Goal: Task Accomplishment & Management: Manage account settings

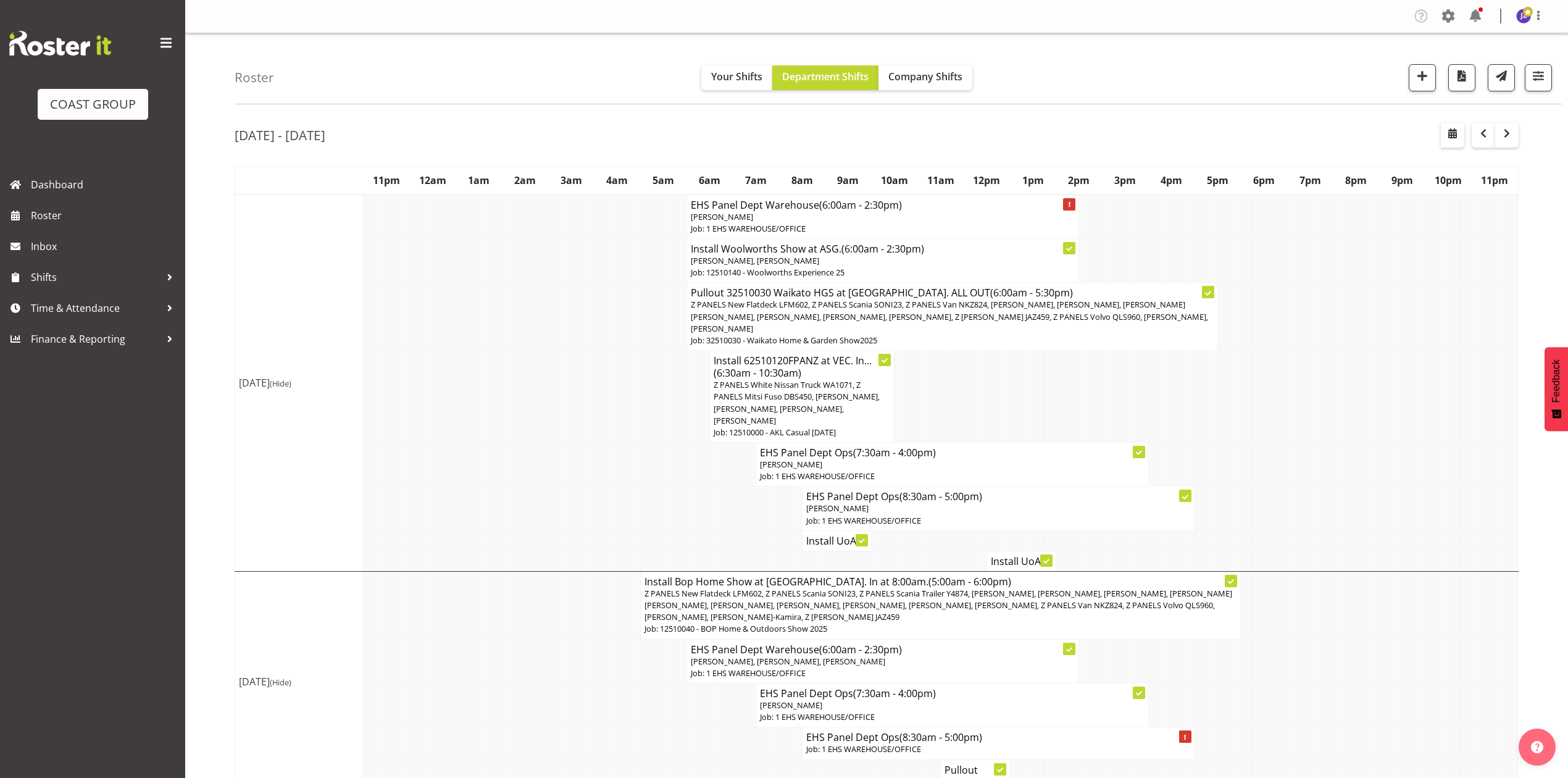
scroll to position [823, 0]
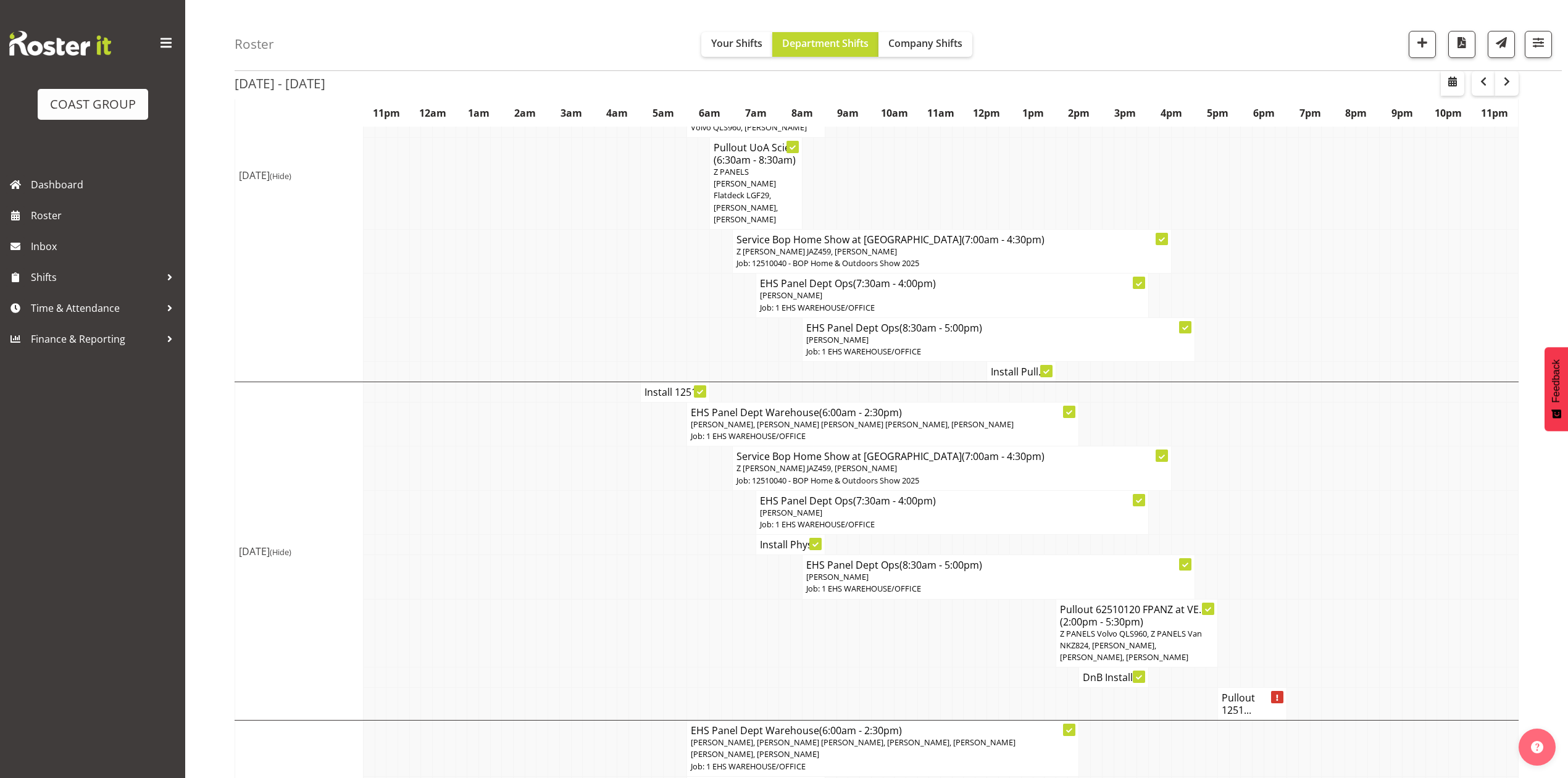
click at [1294, 317] on td at bounding box center [1293, 339] width 12 height 44
click at [1295, 317] on td at bounding box center [1293, 339] width 12 height 44
click at [1298, 317] on td at bounding box center [1304, 339] width 12 height 44
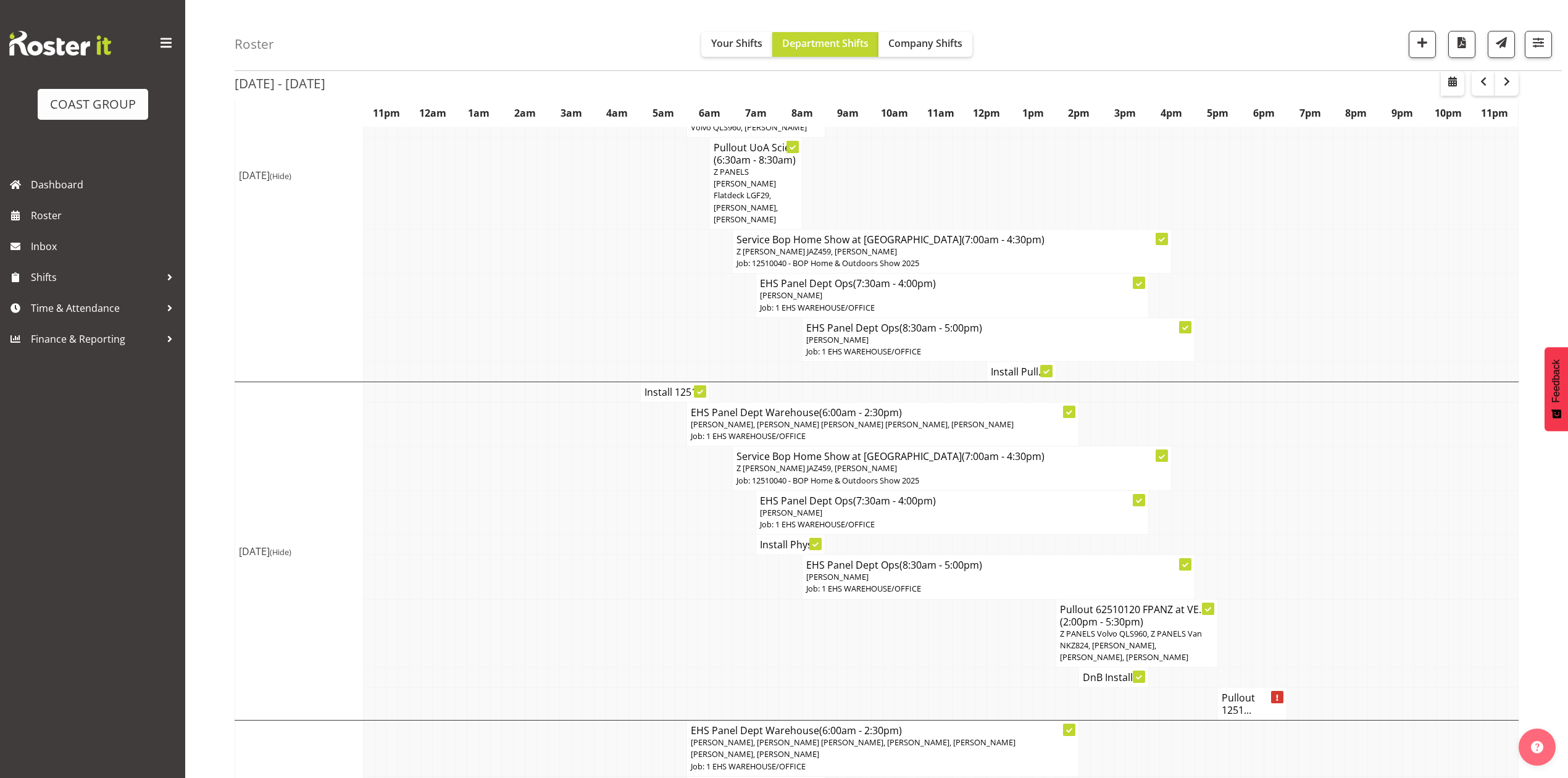
drag, startPoint x: 1252, startPoint y: 205, endPoint x: 1401, endPoint y: 174, distance: 152.2
click at [1253, 229] on td at bounding box center [1258, 250] width 12 height 44
click at [1396, 446] on td at bounding box center [1397, 468] width 12 height 44
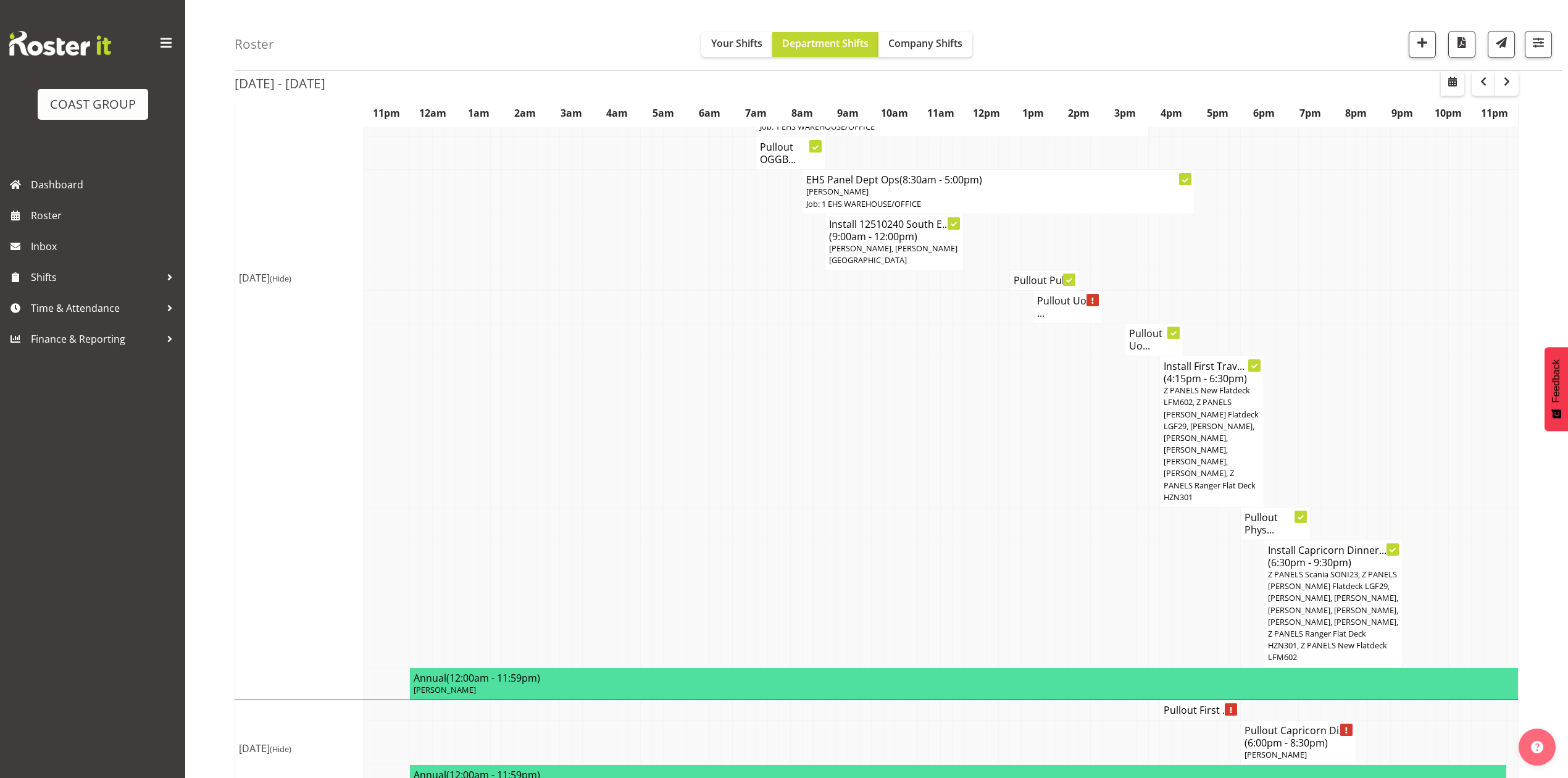
scroll to position [1832, 0]
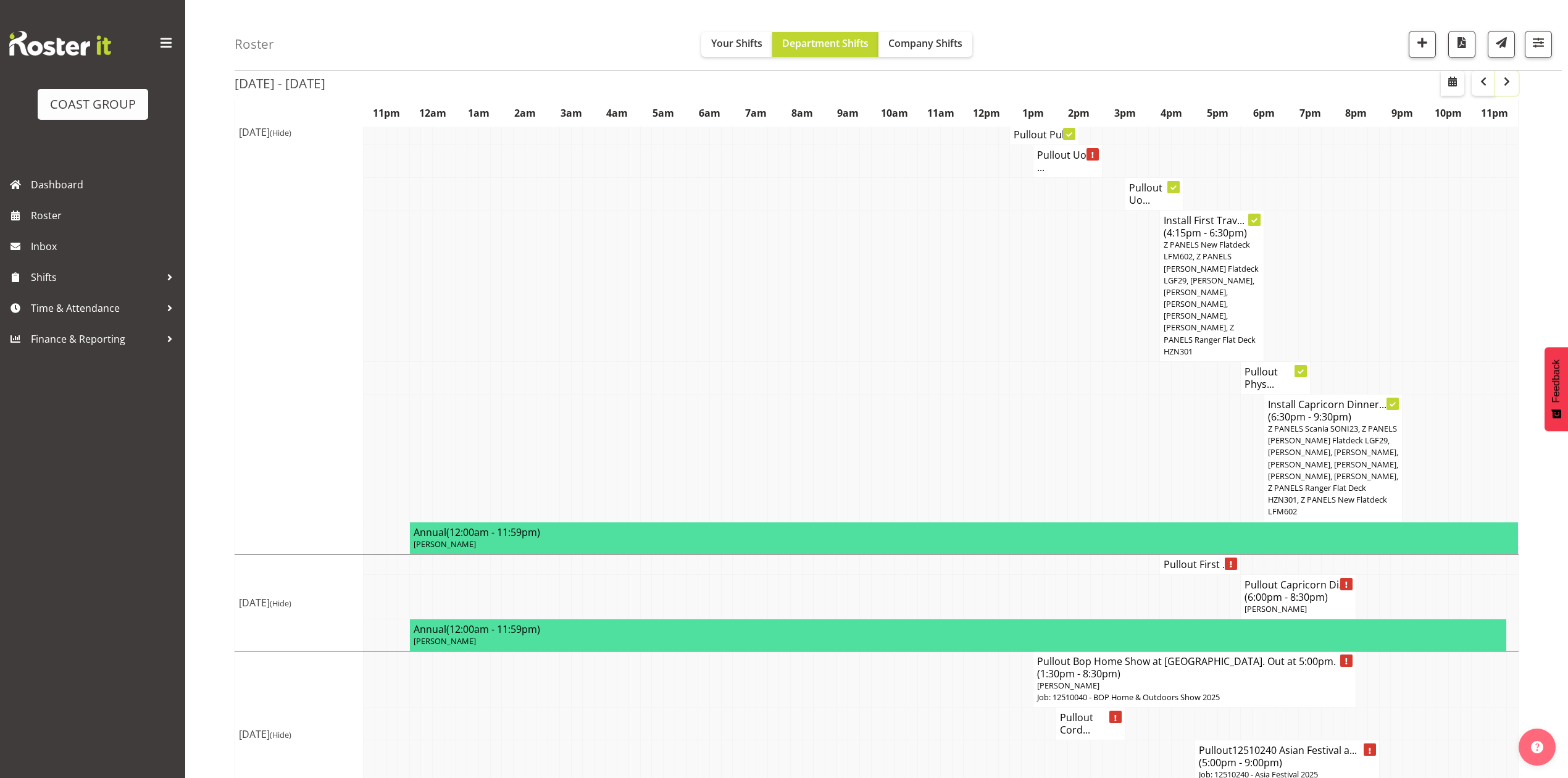
click at [1495, 83] on button "button" at bounding box center [1507, 84] width 23 height 25
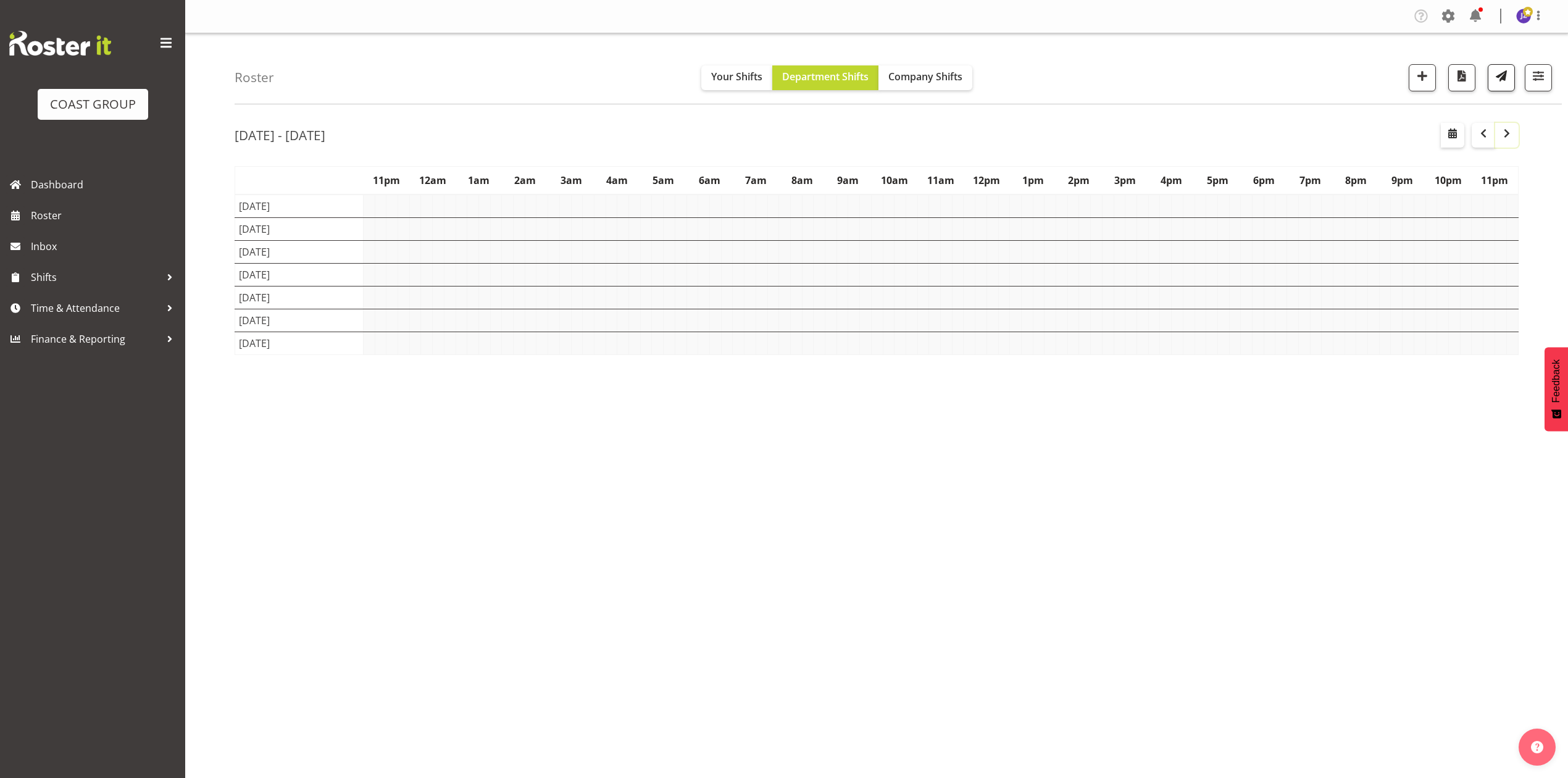
scroll to position [0, 0]
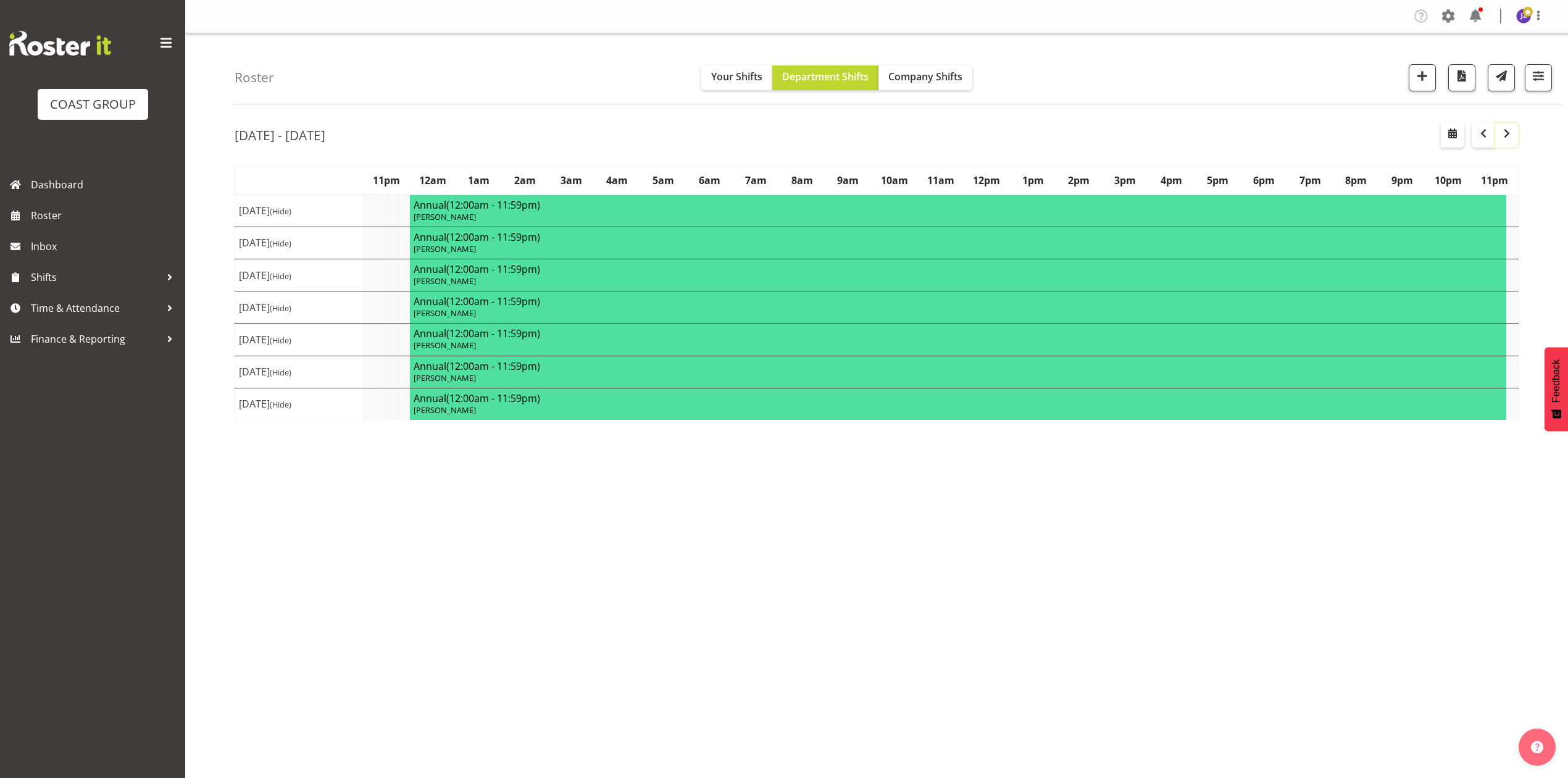
click at [1504, 131] on span "button" at bounding box center [1506, 133] width 15 height 15
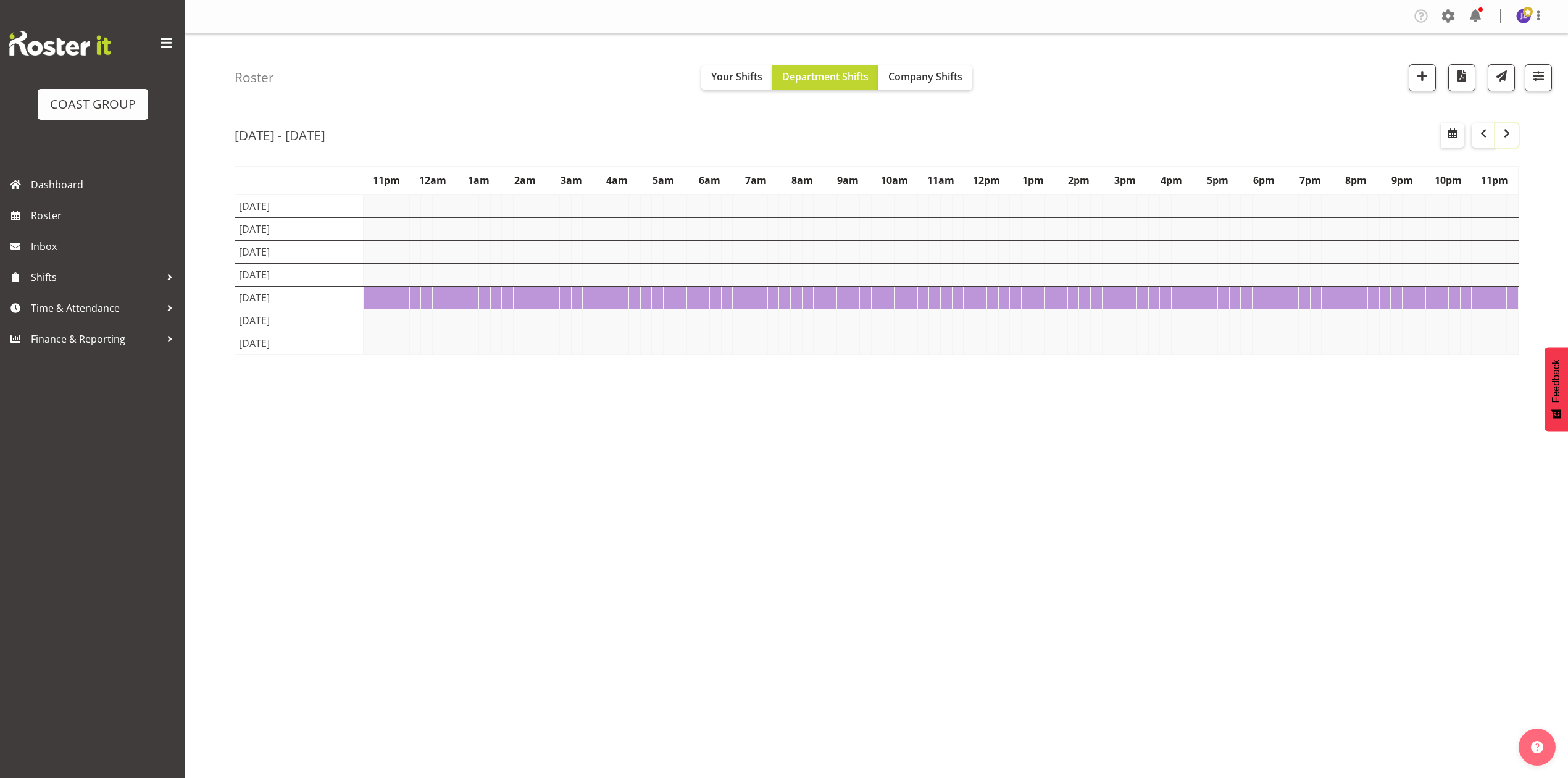
click at [1504, 131] on span "button" at bounding box center [1506, 133] width 15 height 15
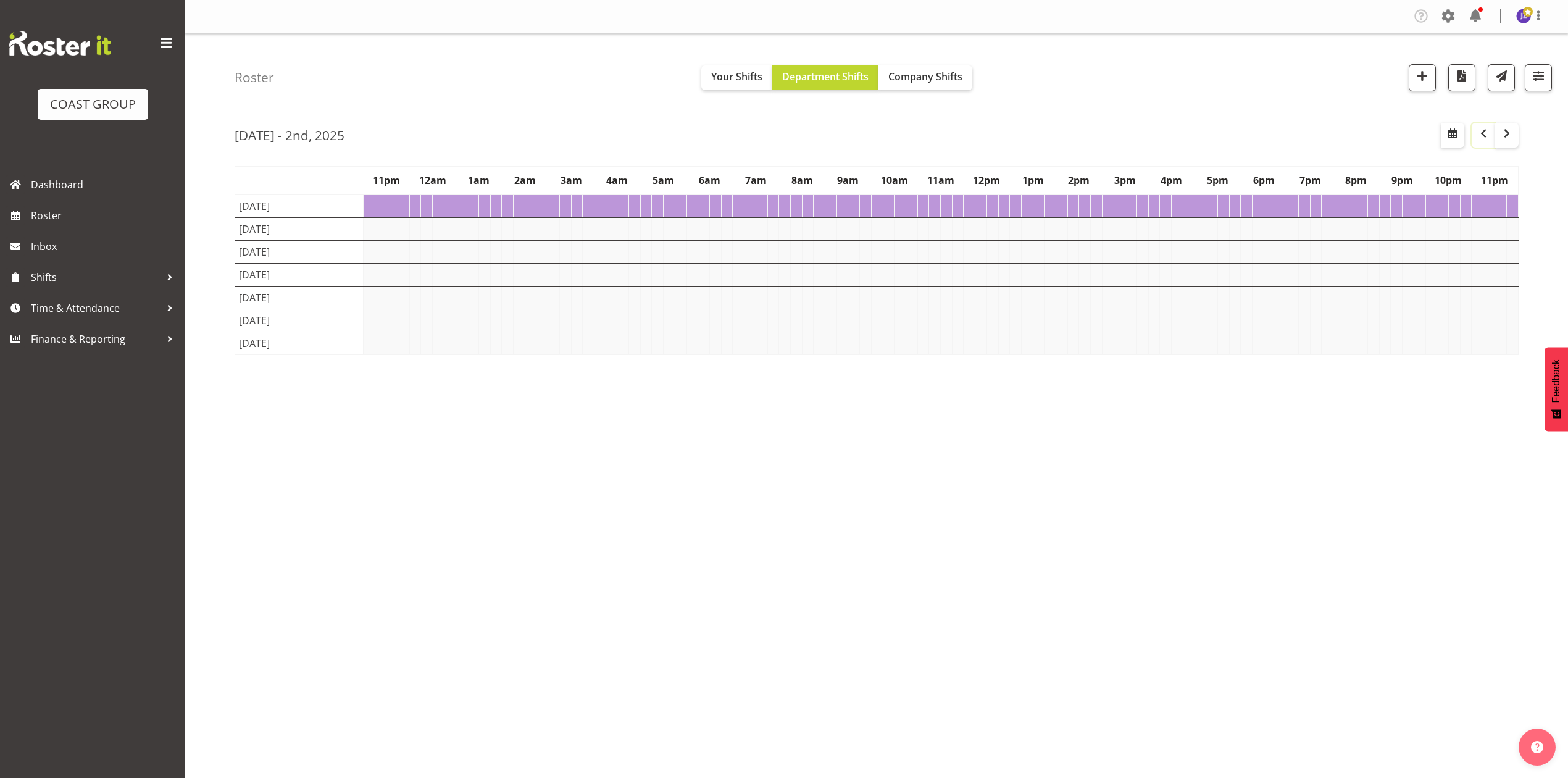
click at [1485, 131] on span "button" at bounding box center [1483, 133] width 15 height 15
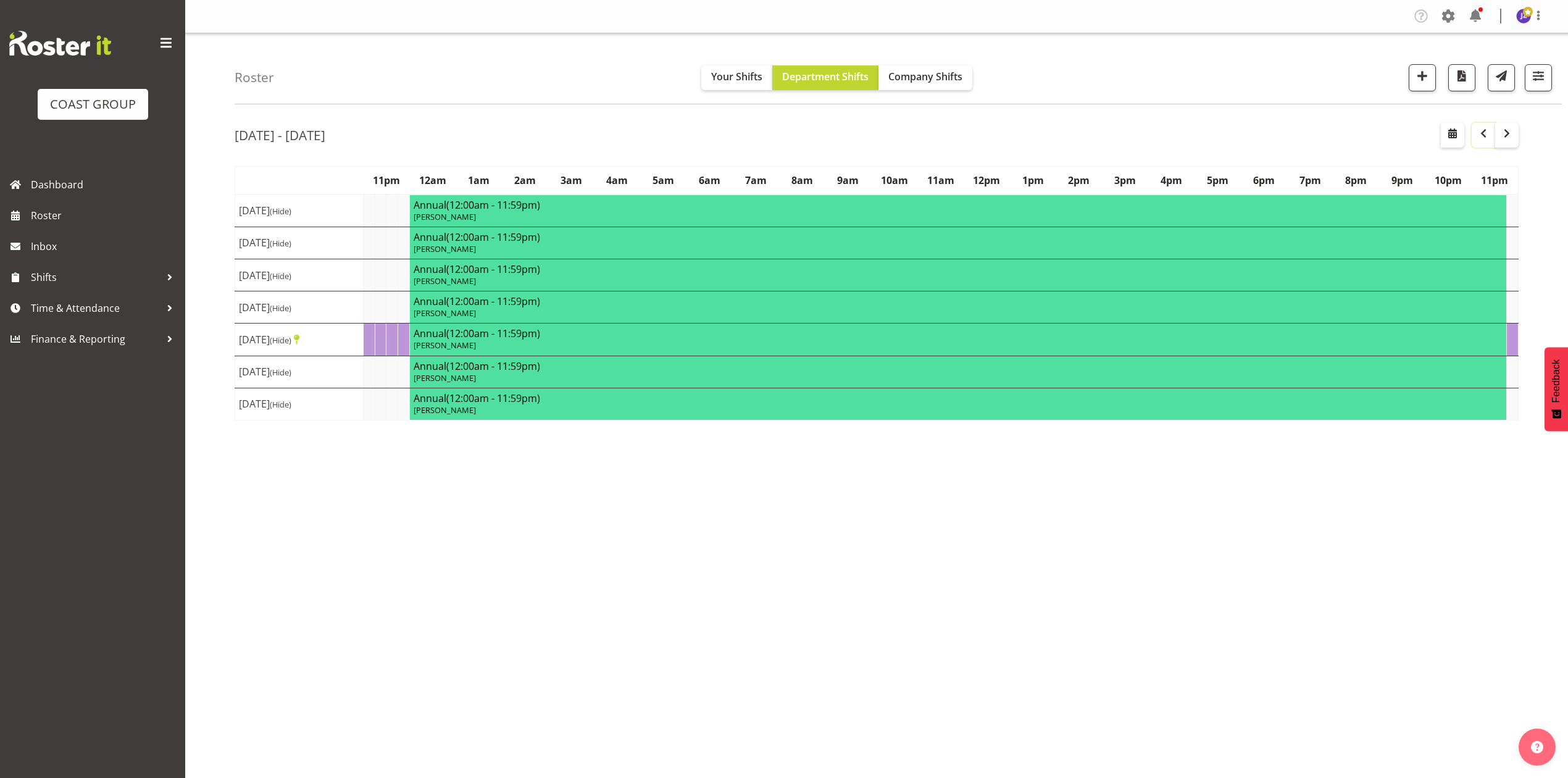
drag, startPoint x: 1475, startPoint y: 136, endPoint x: 1462, endPoint y: 173, distance: 39.2
click at [1477, 136] on span "button" at bounding box center [1483, 133] width 15 height 15
drag, startPoint x: 1252, startPoint y: 499, endPoint x: 618, endPoint y: 90, distance: 754.5
click at [1209, 455] on div "[DATE] - [DATE] [DATE] - [DATE] [DATE] Day Week Fortnight Month calendar Month …" at bounding box center [901, 360] width 1334 height 494
click at [901, 67] on button "Company Shifts" at bounding box center [925, 78] width 94 height 25
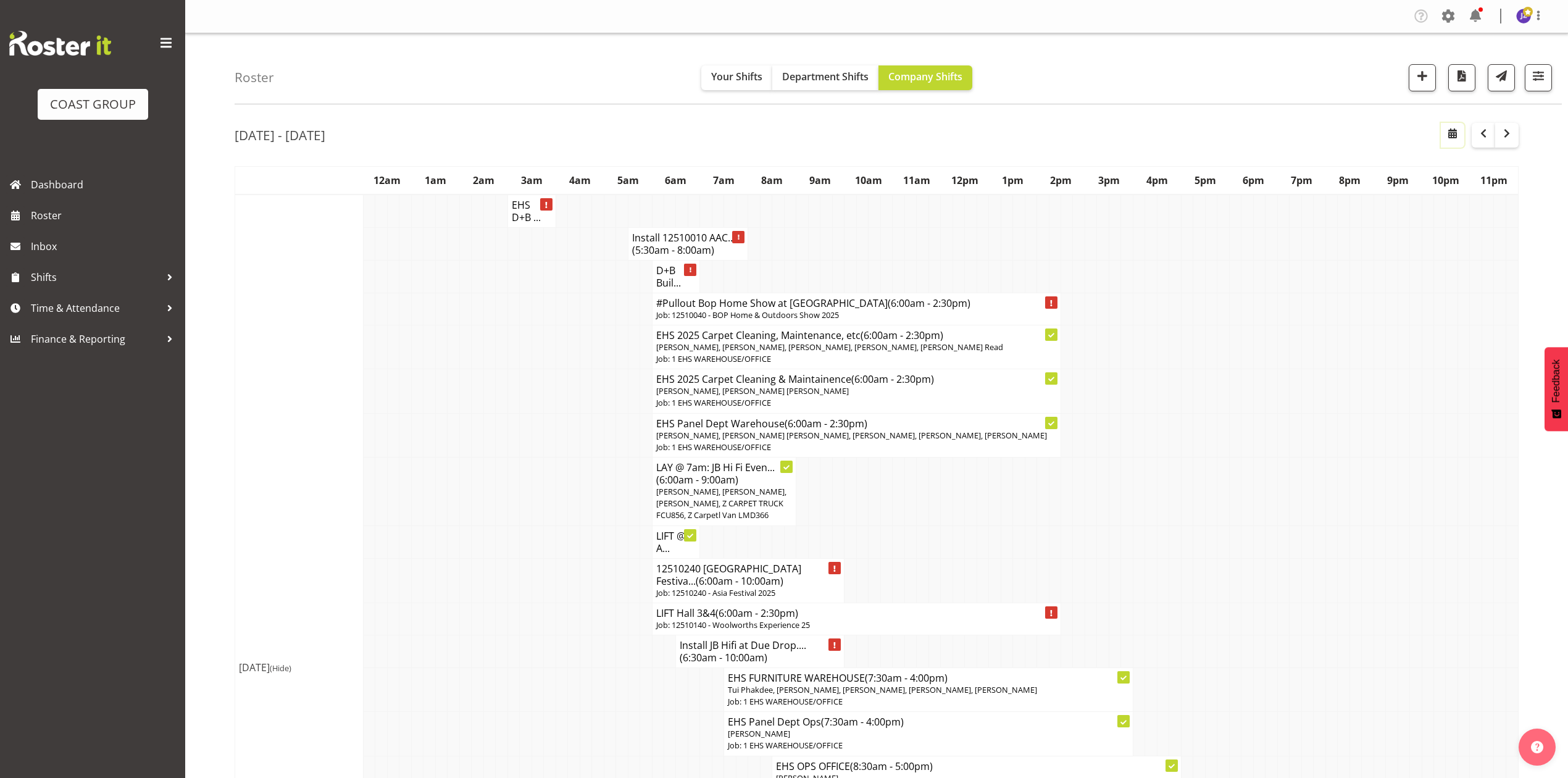
click at [1453, 136] on span "button" at bounding box center [1452, 133] width 15 height 15
select select "9"
select select "2025"
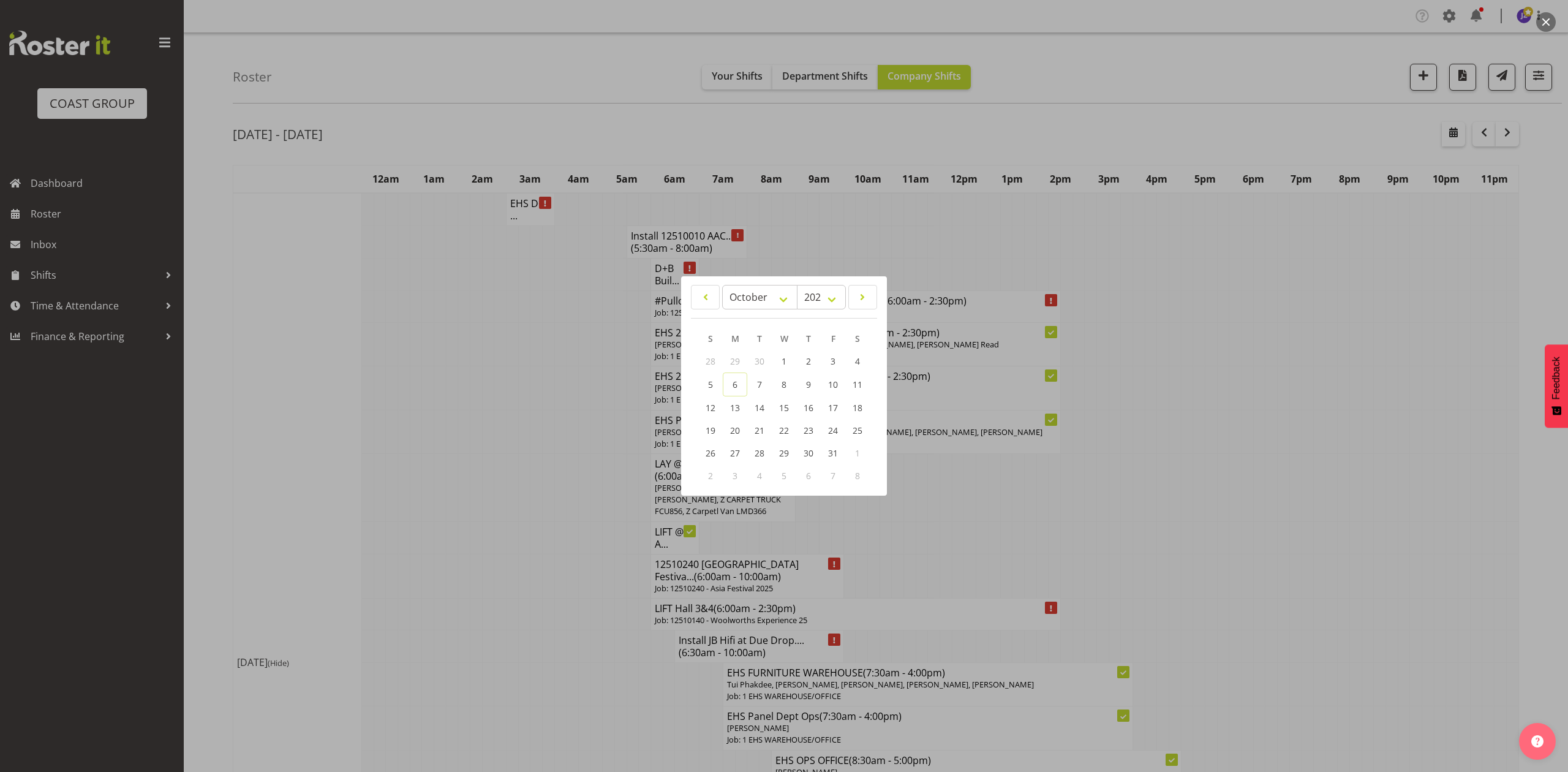
click at [1194, 226] on div at bounding box center [784, 386] width 1568 height 772
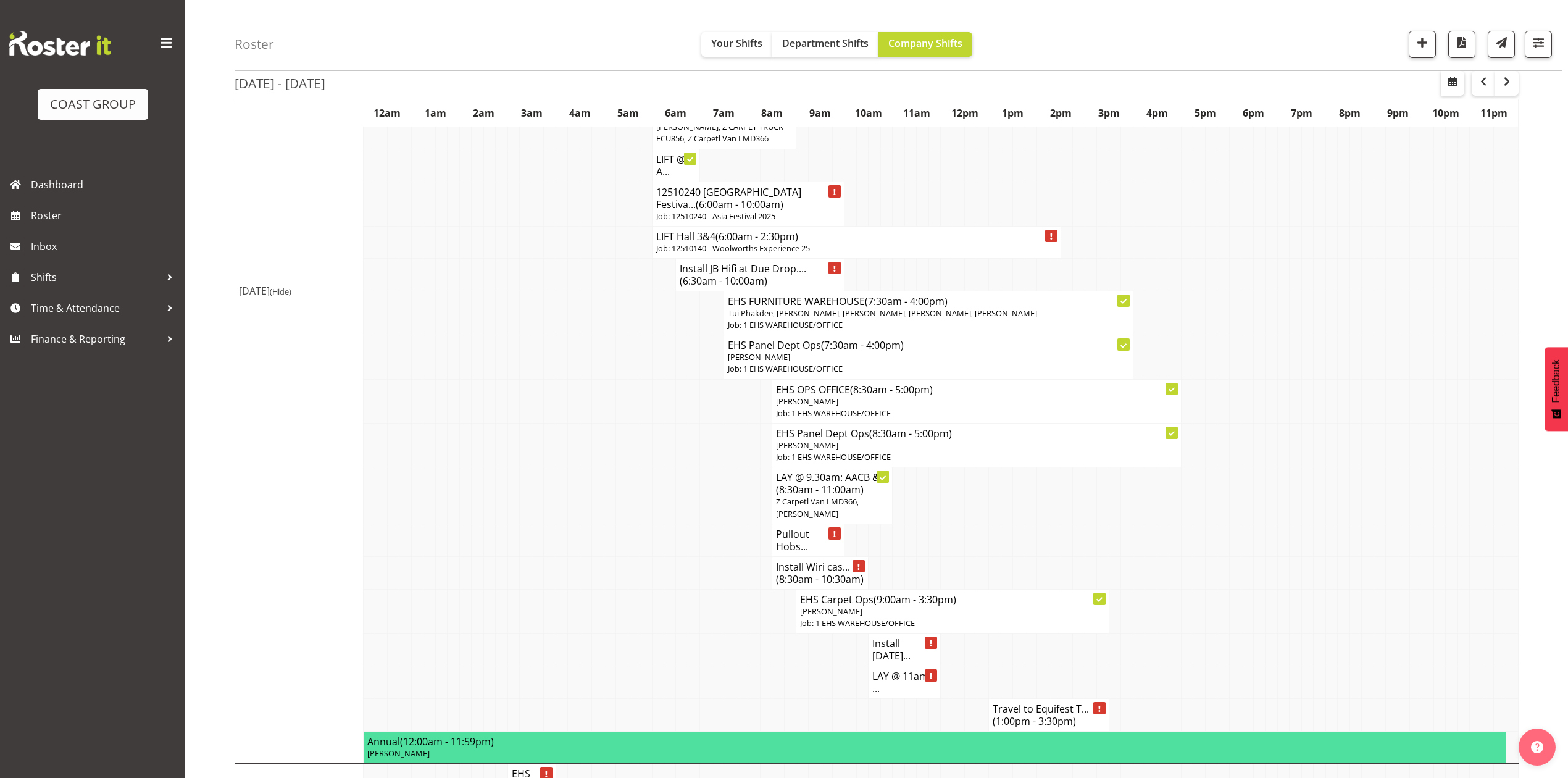
scroll to position [494, 0]
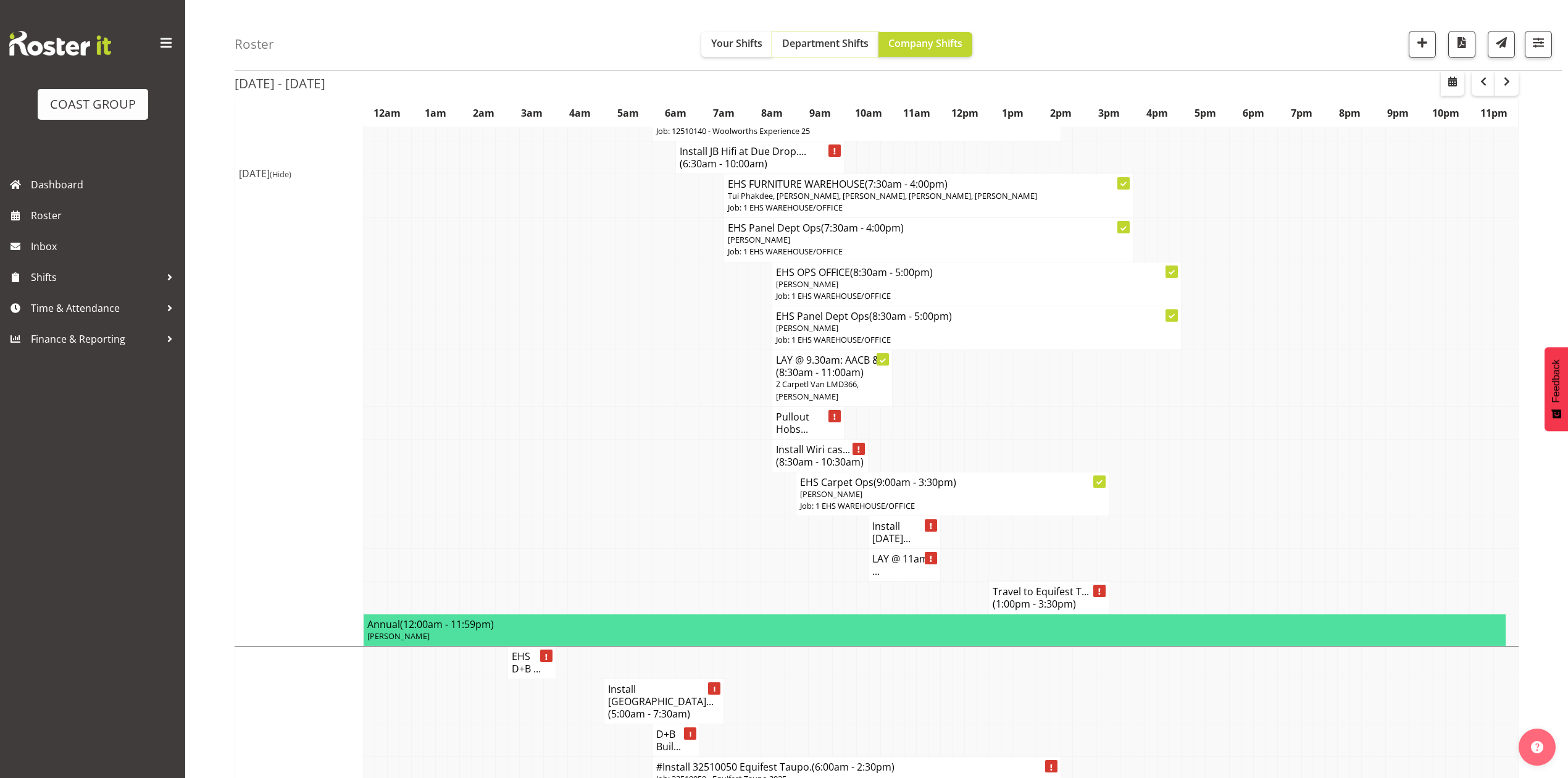
click at [858, 48] on span "Department Shifts" at bounding box center [825, 44] width 86 height 14
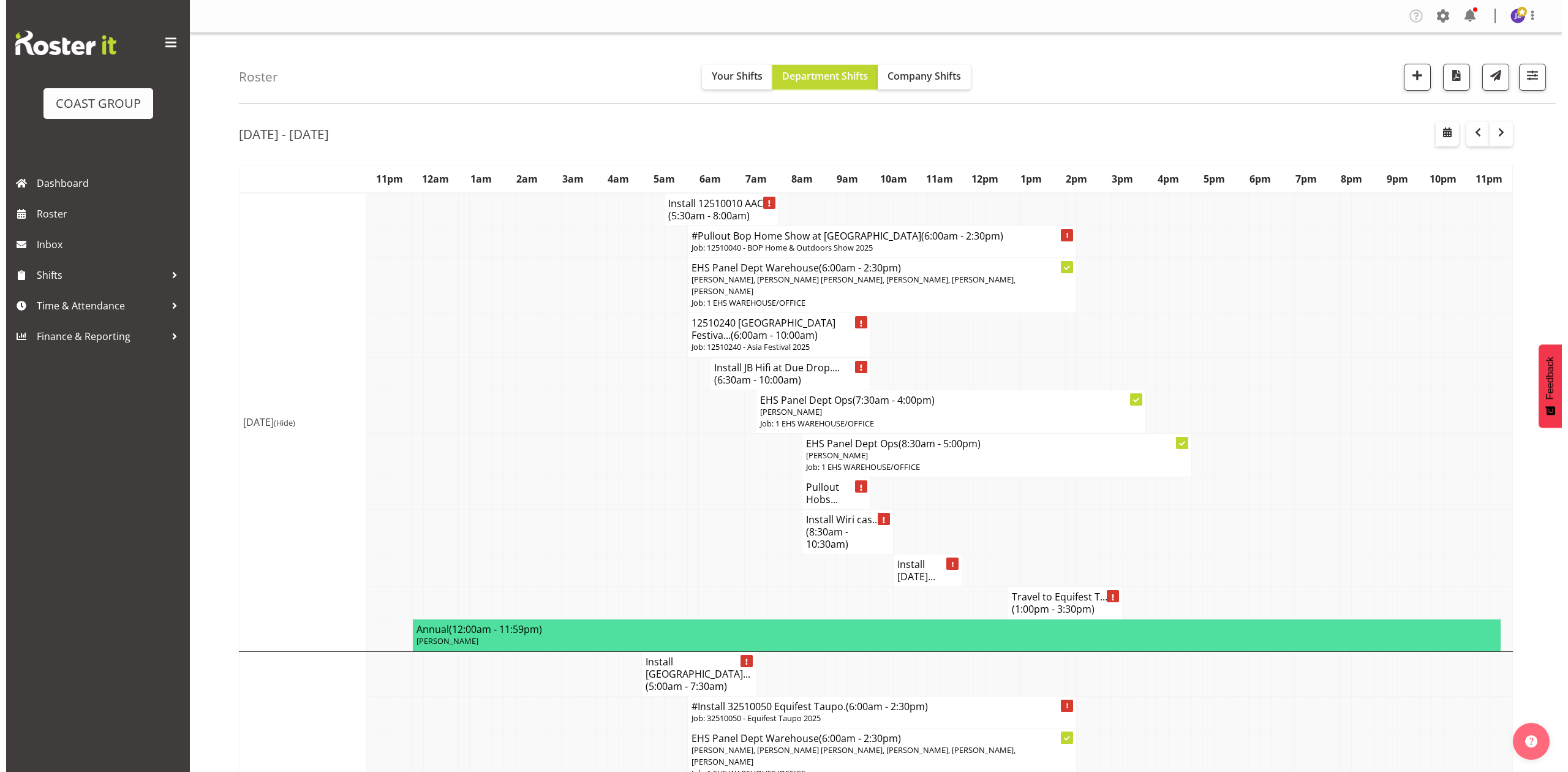
scroll to position [408, 0]
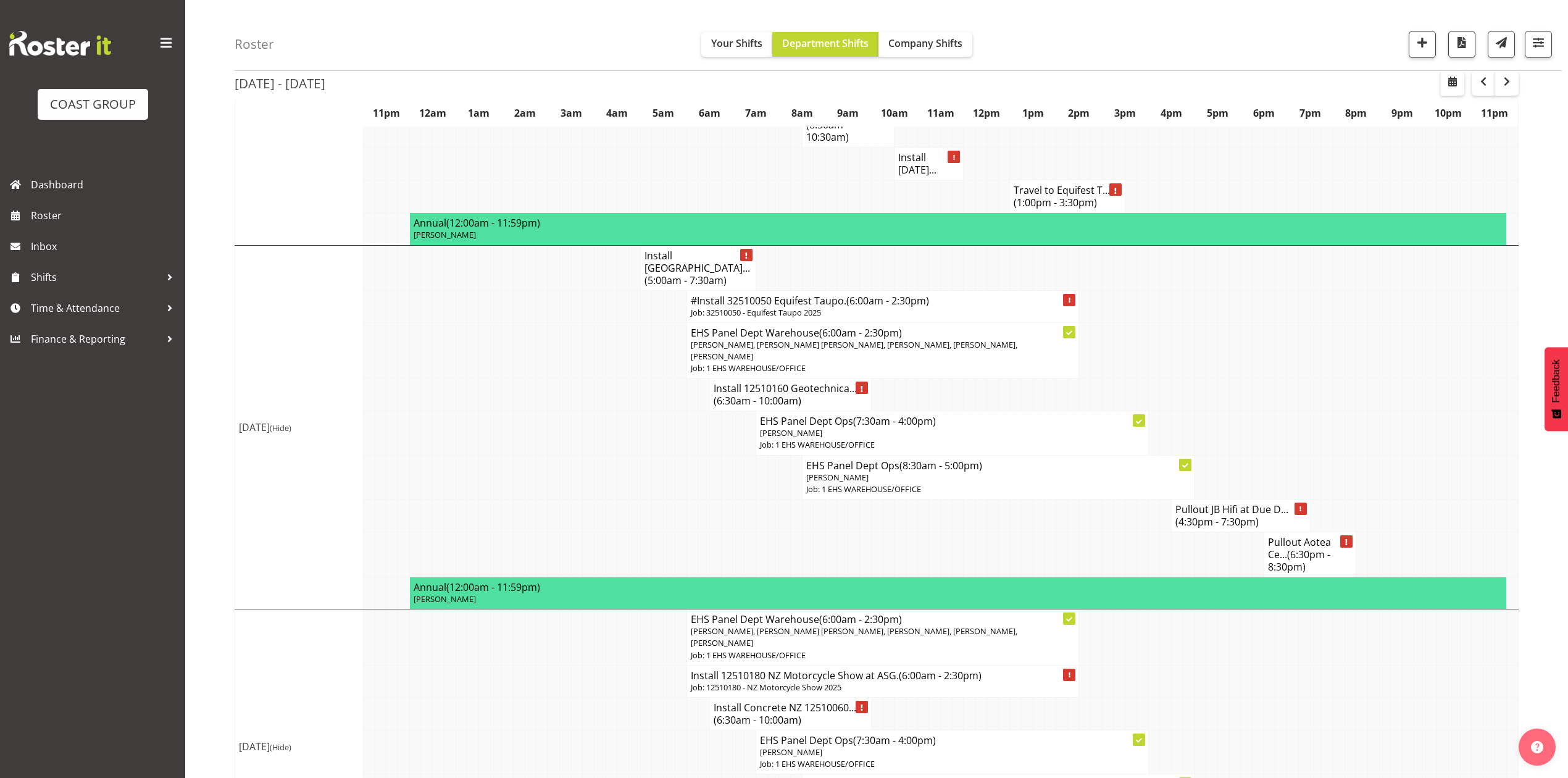
click at [661, 249] on h4 "Install [GEOGRAPHIC_DATA]... (5:00am - 7:30am)" at bounding box center [698, 268] width 107 height 37
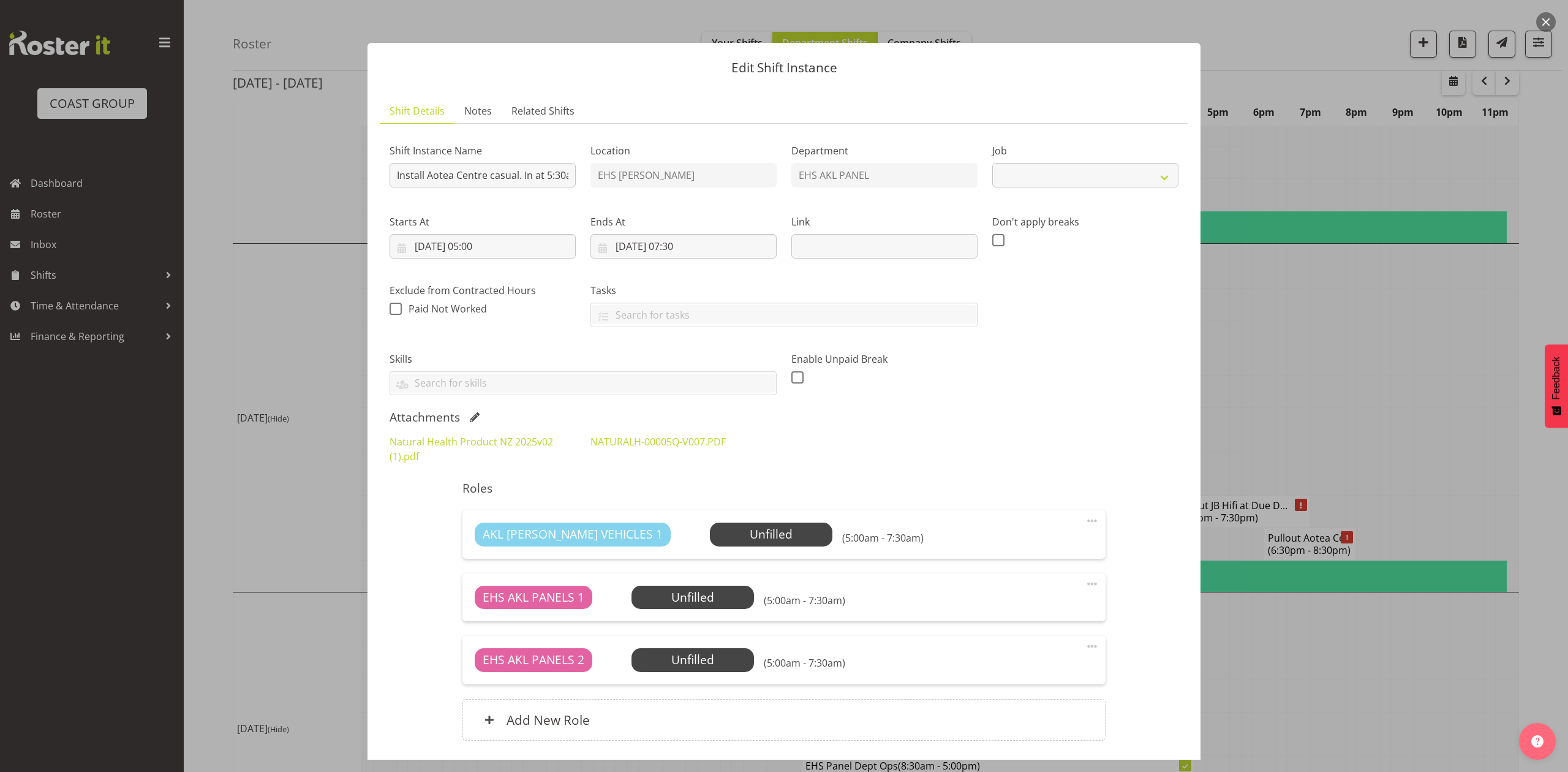
select select "8654"
click at [894, 479] on div "Roles AKL [PERSON_NAME] VEHICLES 1 Unfilled Select Employee (5:00am - 7:30am) E…" at bounding box center [784, 614] width 658 height 281
click at [701, 352] on label "Skills" at bounding box center [583, 359] width 387 height 14
click at [821, 473] on div "Shift Instance Name Install Aotea Centre casual. In at 5:30am. Location EHS [PE…" at bounding box center [784, 444] width 789 height 622
click at [819, 483] on h5 "Roles" at bounding box center [784, 487] width 642 height 14
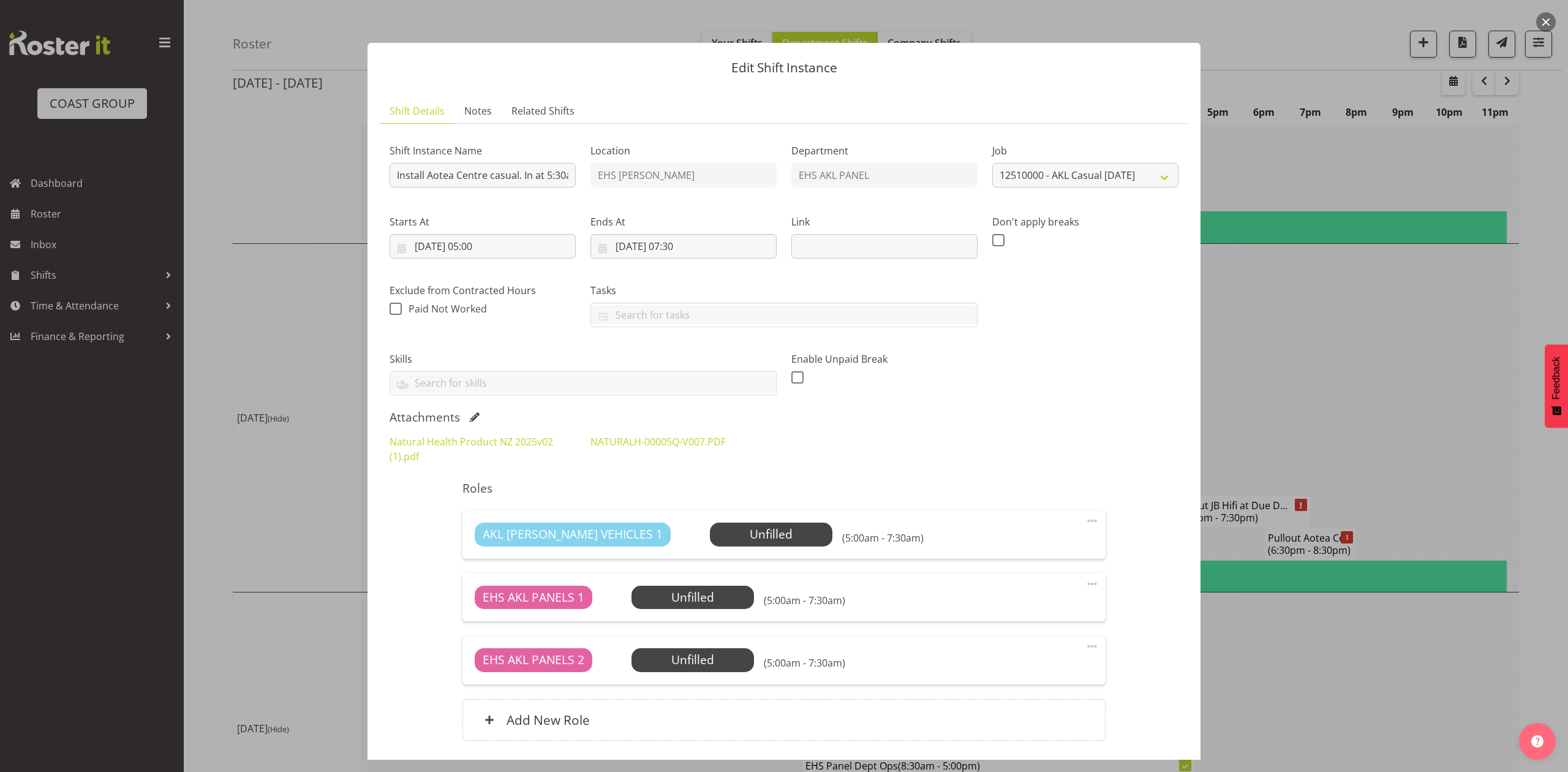
click at [472, 411] on div "Attachments" at bounding box center [784, 417] width 789 height 14
click at [474, 414] on span at bounding box center [474, 417] width 10 height 10
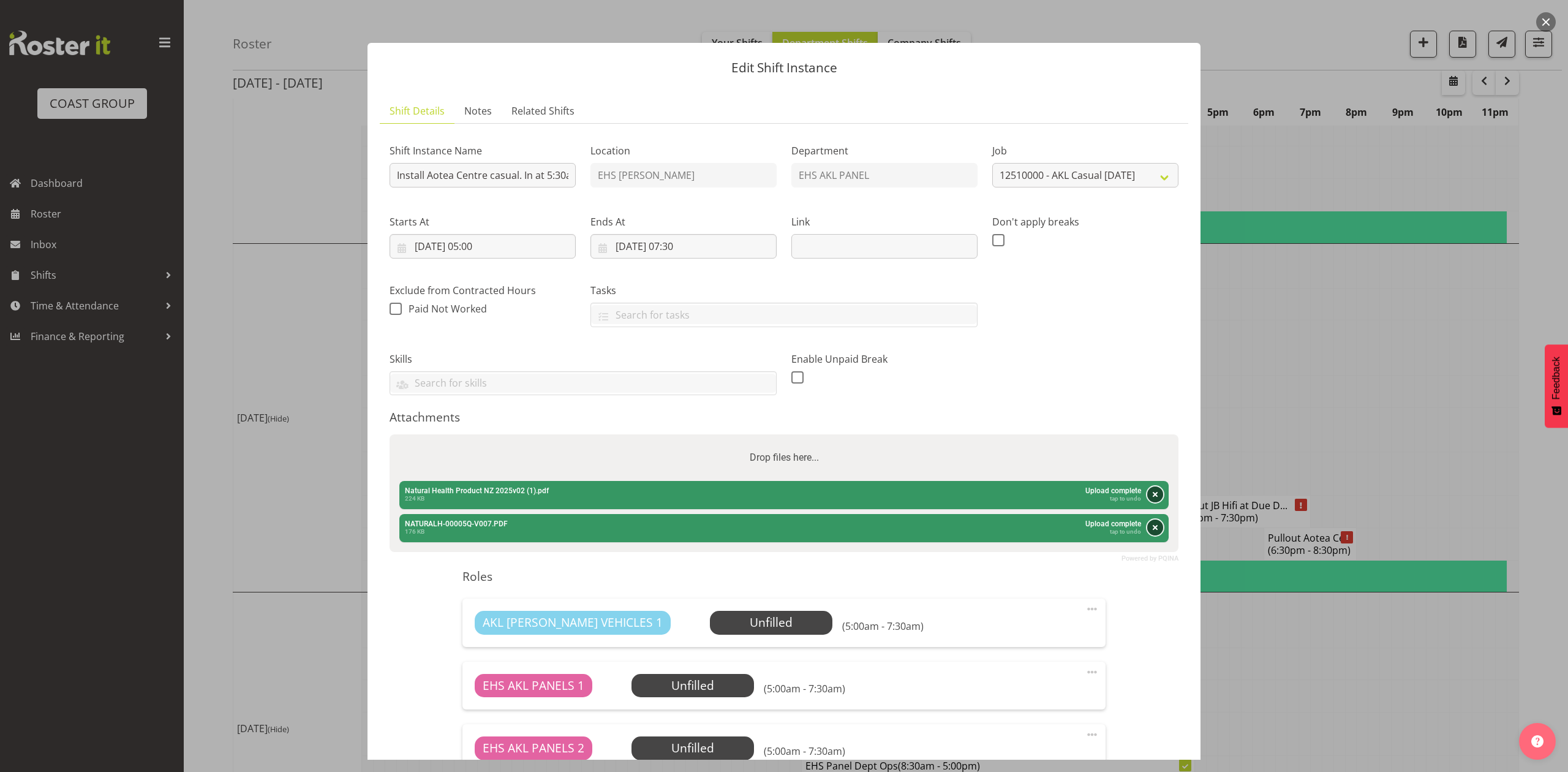
drag, startPoint x: 1140, startPoint y: 495, endPoint x: 1140, endPoint y: 516, distance: 21.0
click at [1147, 496] on button "Remove" at bounding box center [1155, 494] width 16 height 16
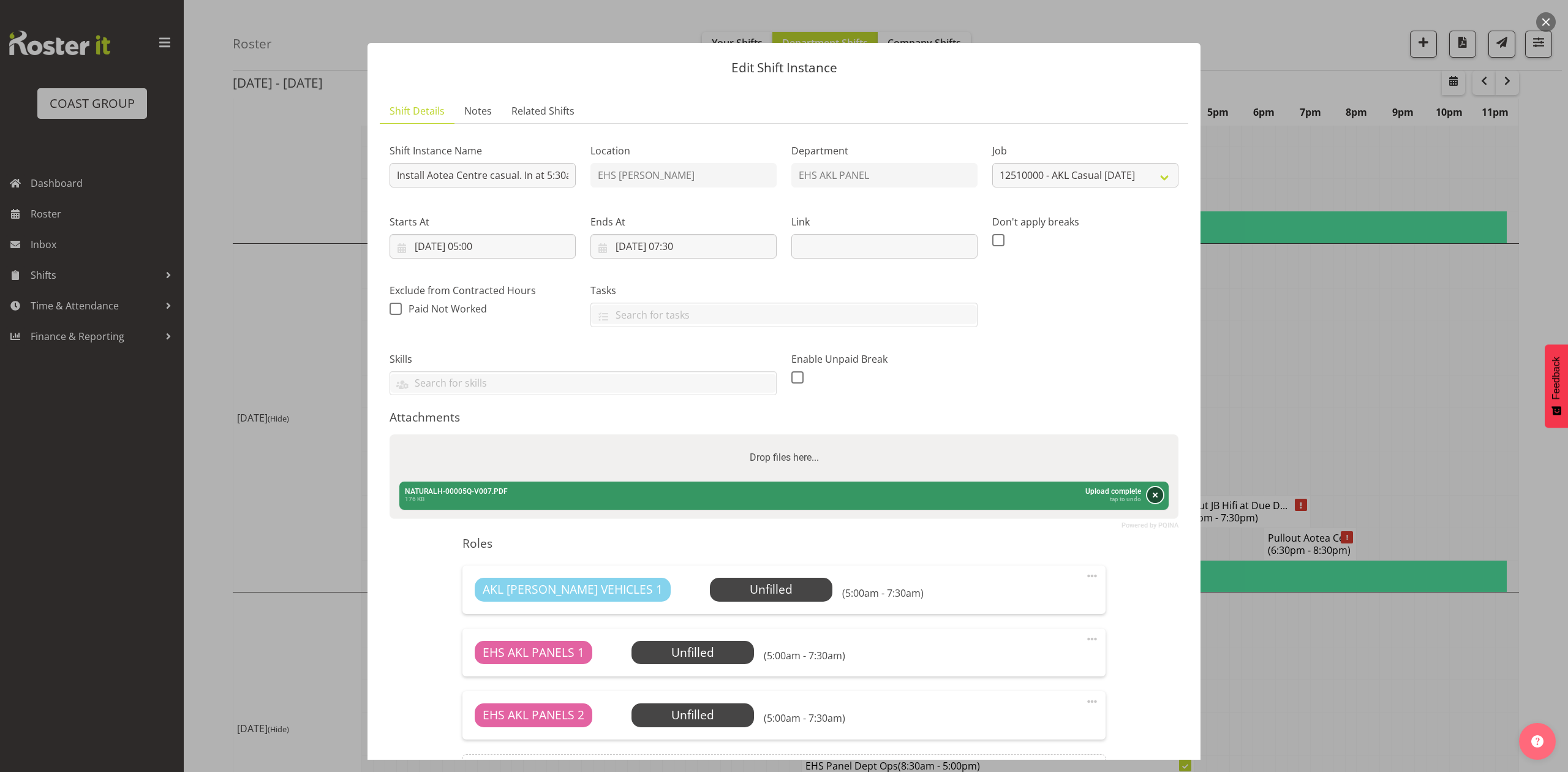
click at [1147, 503] on button "Remove" at bounding box center [1155, 494] width 16 height 16
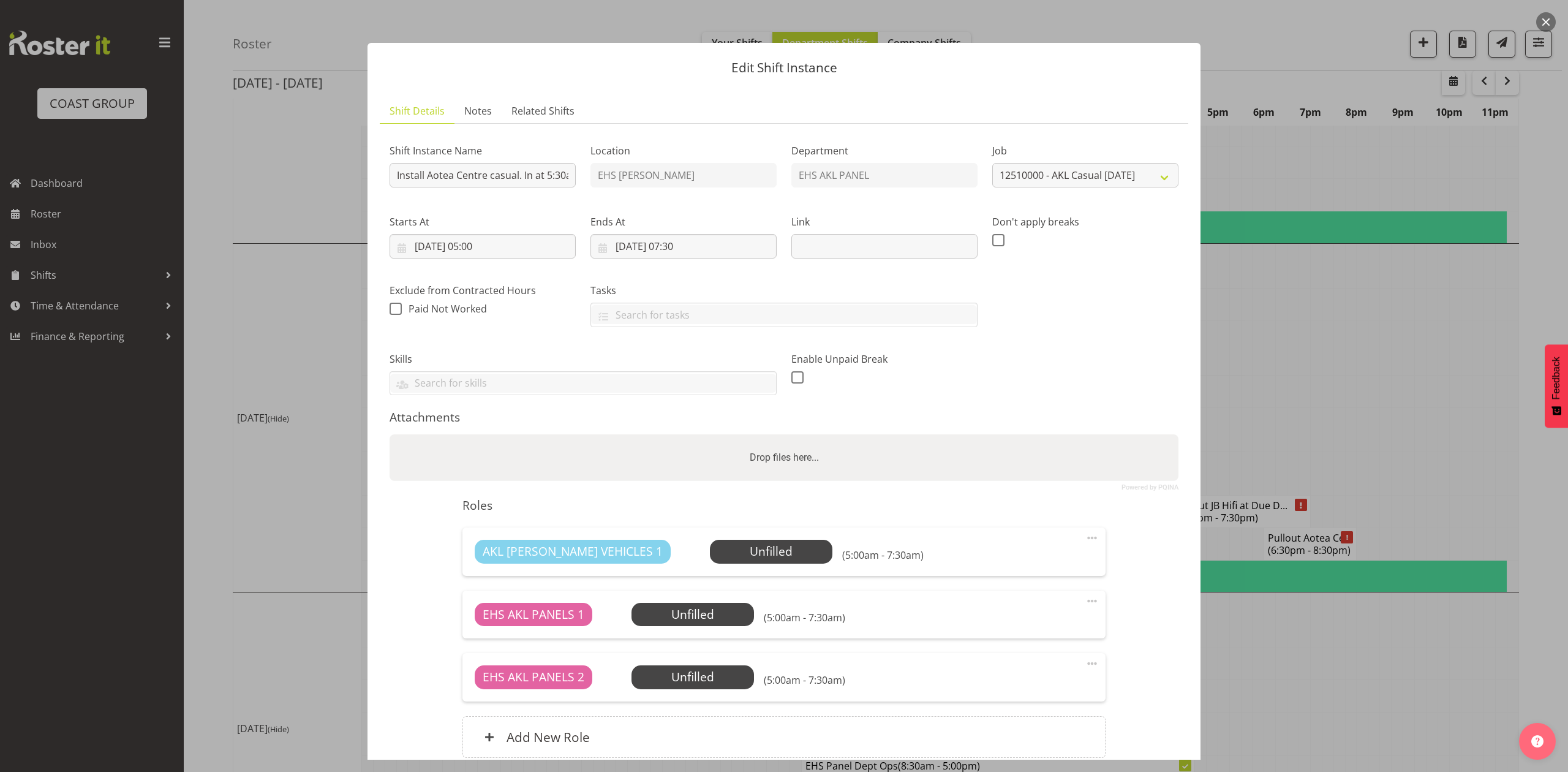
click at [946, 453] on div "Drop files here..." at bounding box center [784, 457] width 789 height 47
click at [389, 434] on input "Drop files here..." at bounding box center [784, 435] width 789 height 3
type input "C:\fakepath\Natural Health Product NZ 2025v03.pdf"
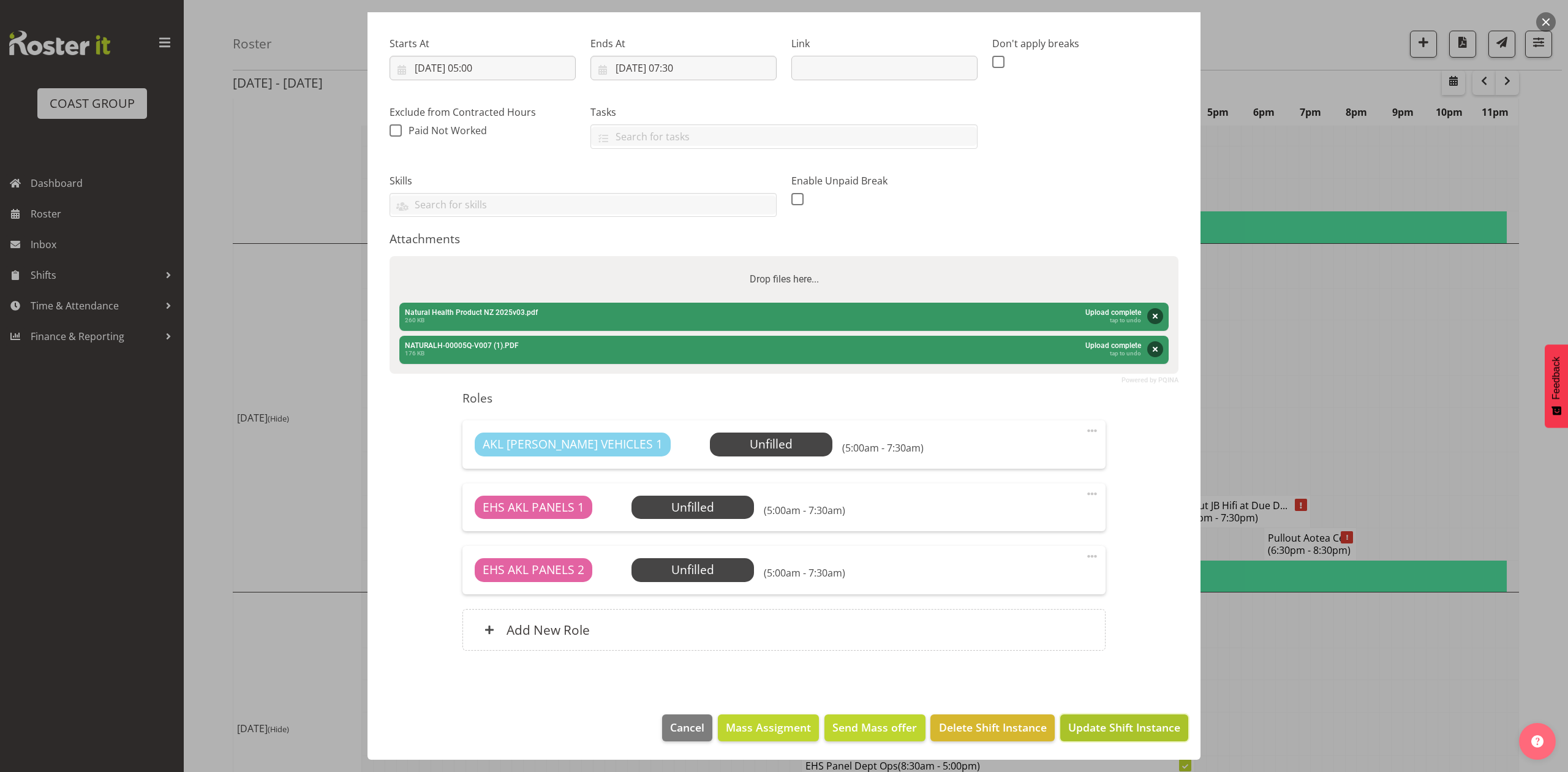
click at [1106, 727] on span "Update Shift Instance" at bounding box center [1124, 727] width 112 height 16
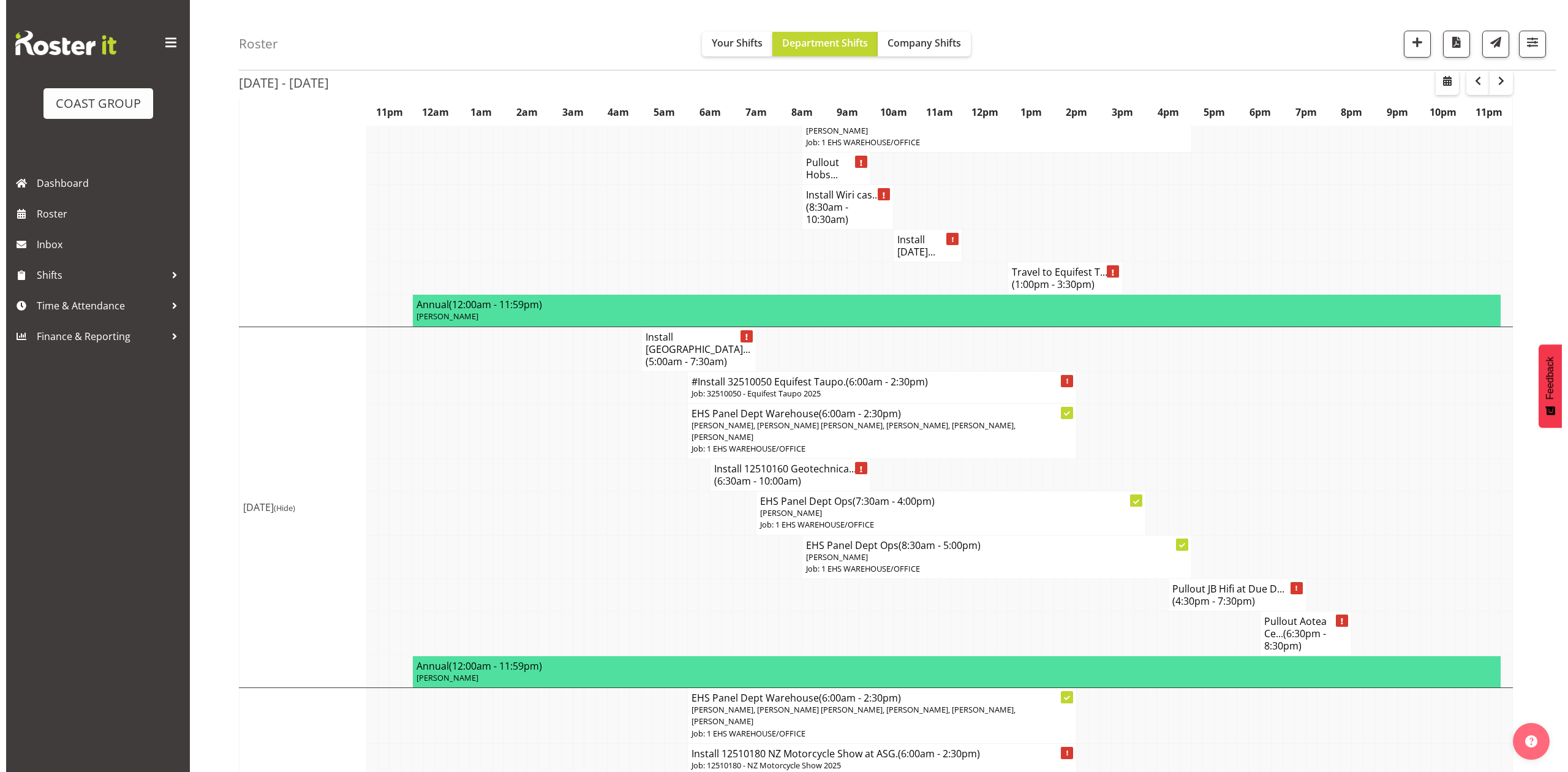
scroll to position [326, 0]
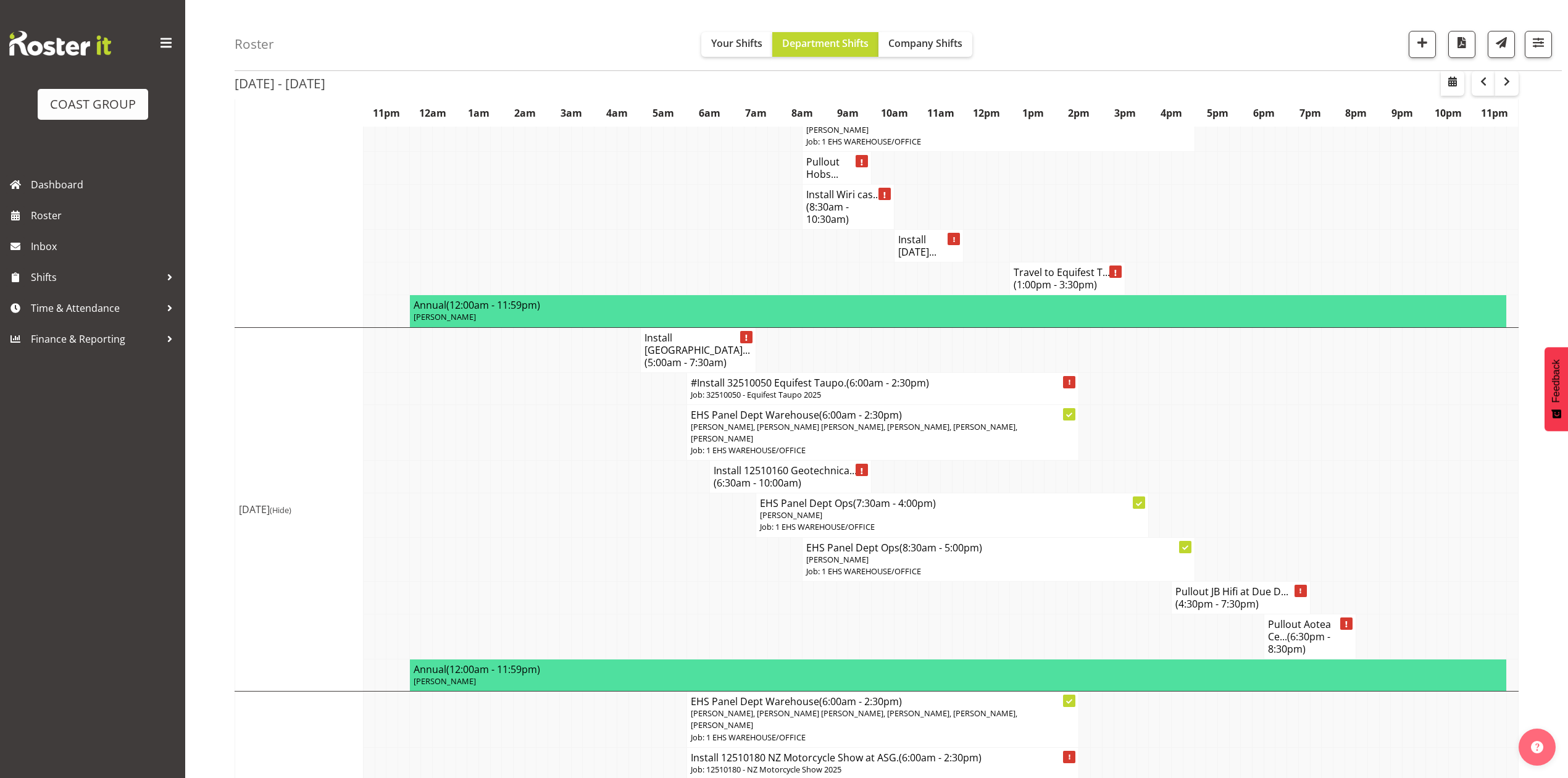
drag, startPoint x: 1307, startPoint y: 605, endPoint x: 1255, endPoint y: 566, distance: 65.0
click at [1307, 618] on h4 "Pullout Aotea Ce... (6:30pm - 8:30pm)" at bounding box center [1310, 636] width 84 height 37
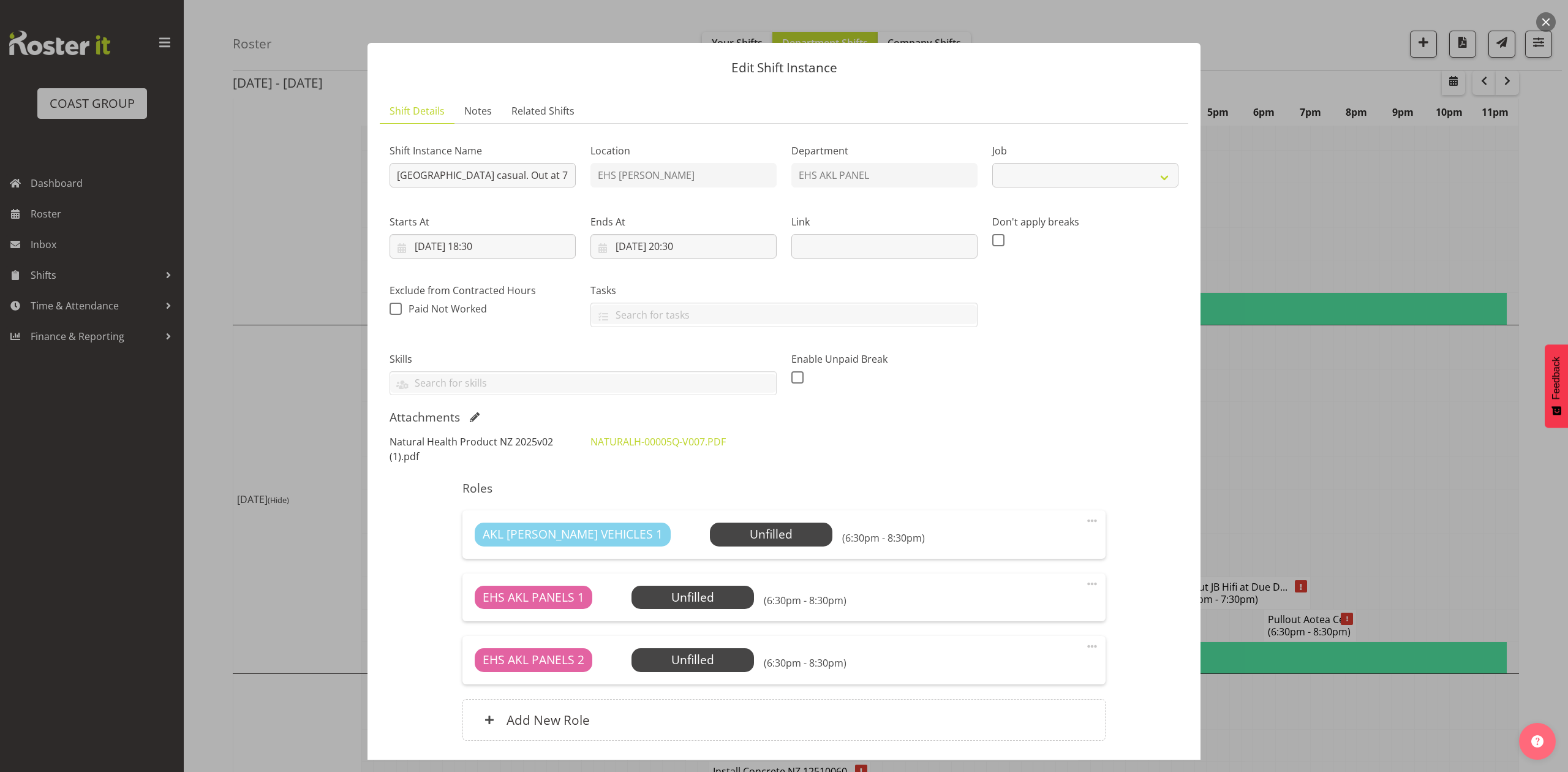
select select "8654"
click at [471, 419] on span at bounding box center [474, 417] width 10 height 10
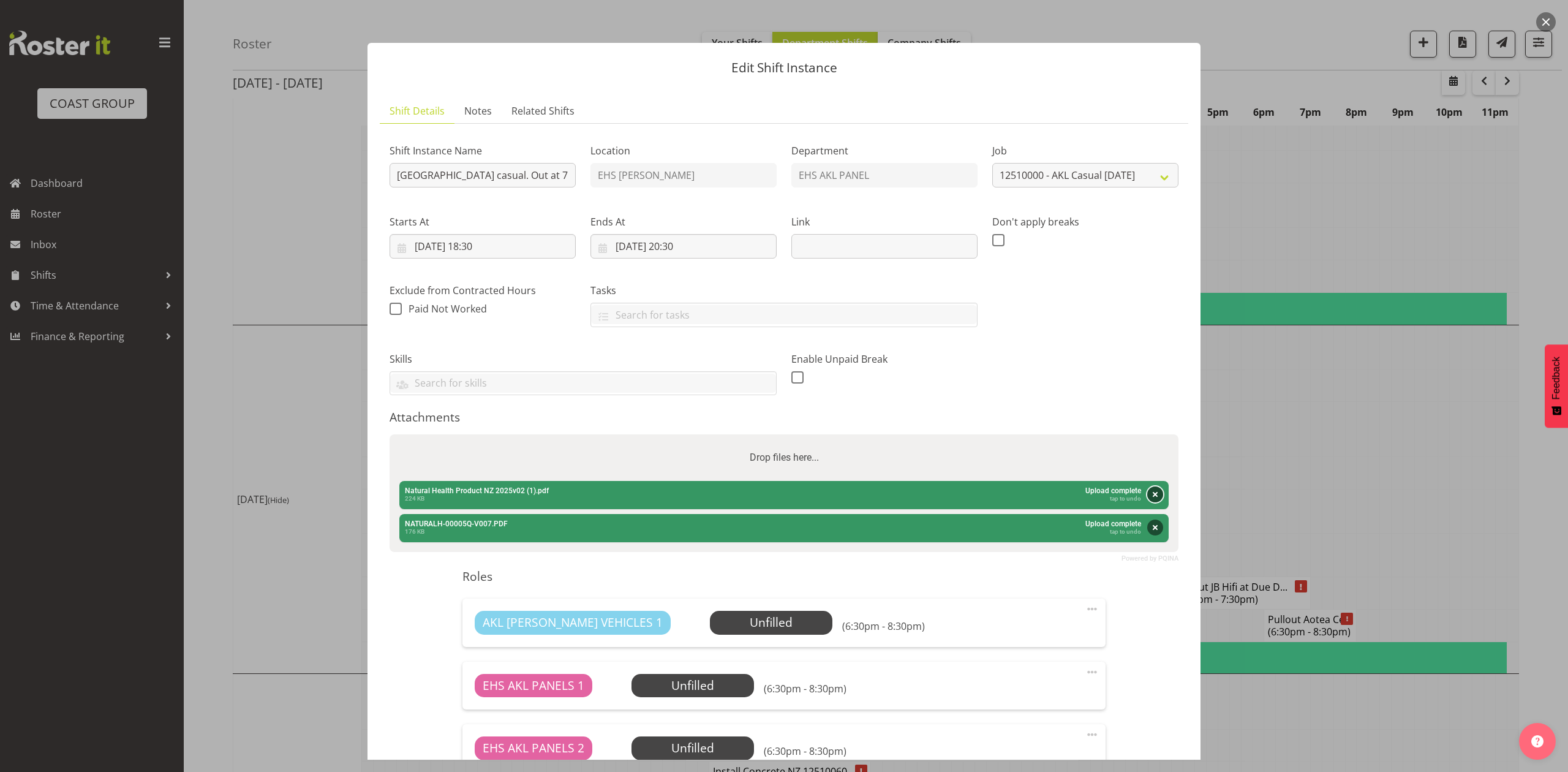
click at [1147, 493] on button "Remove" at bounding box center [1155, 494] width 16 height 16
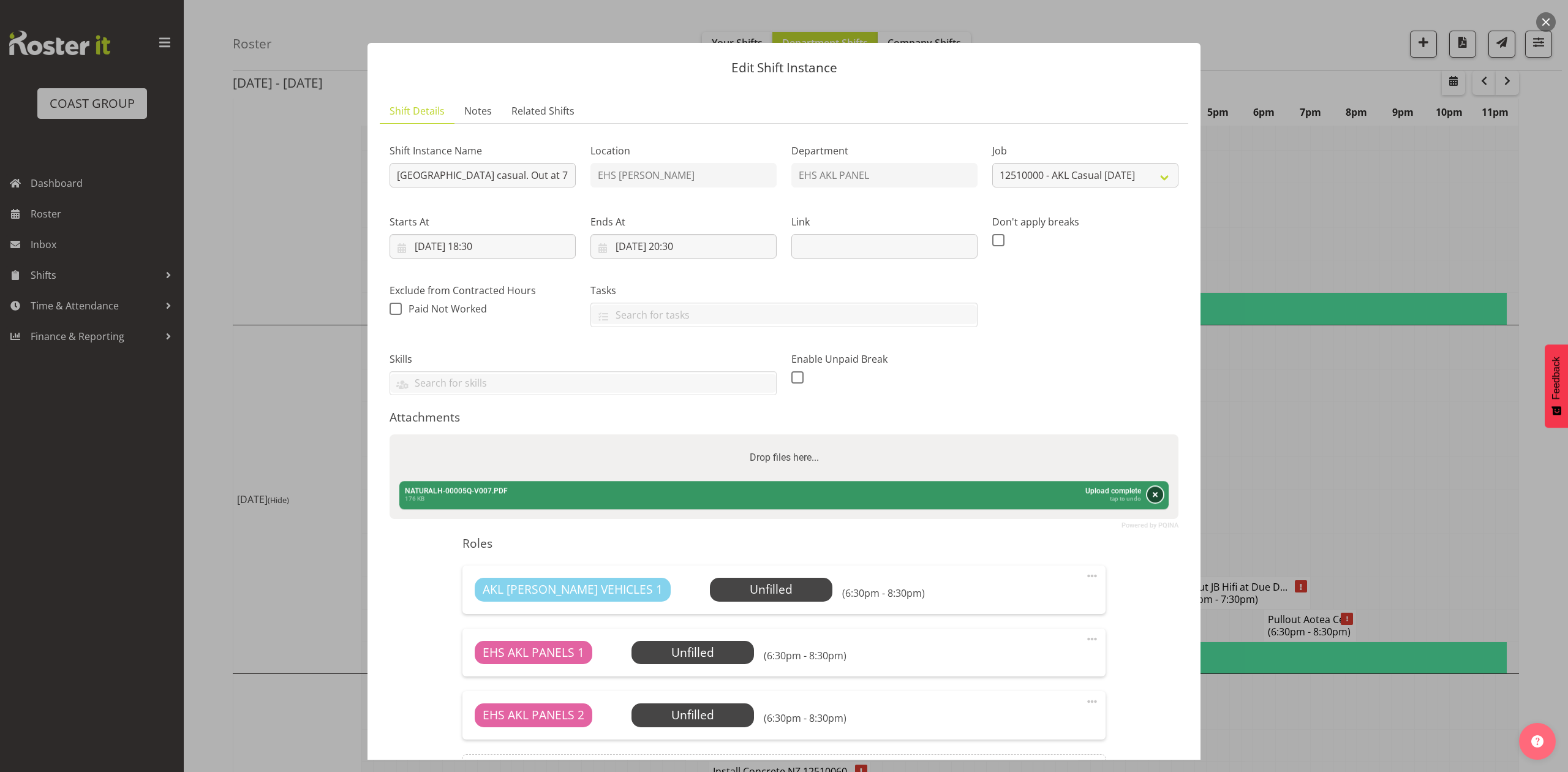
drag, startPoint x: 1140, startPoint y: 497, endPoint x: 966, endPoint y: 487, distance: 174.3
click at [1147, 497] on button "Remove" at bounding box center [1155, 494] width 16 height 16
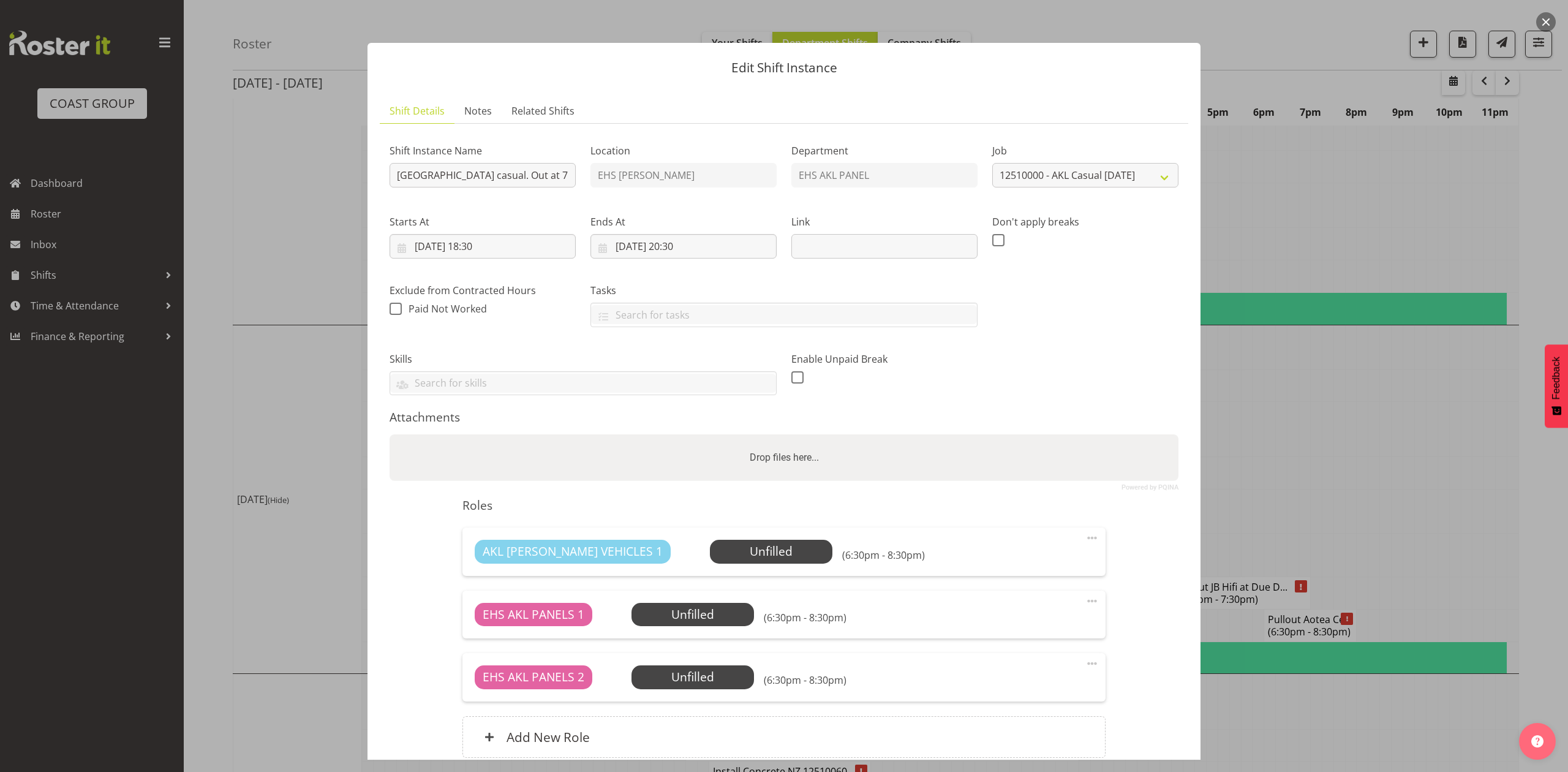
click at [939, 474] on div "Drop files here..." at bounding box center [784, 457] width 789 height 47
click at [389, 434] on input "Drop files here..." at bounding box center [784, 435] width 789 height 3
type input "C:\fakepath\Natural Health Product NZ 2025v03.pdf"
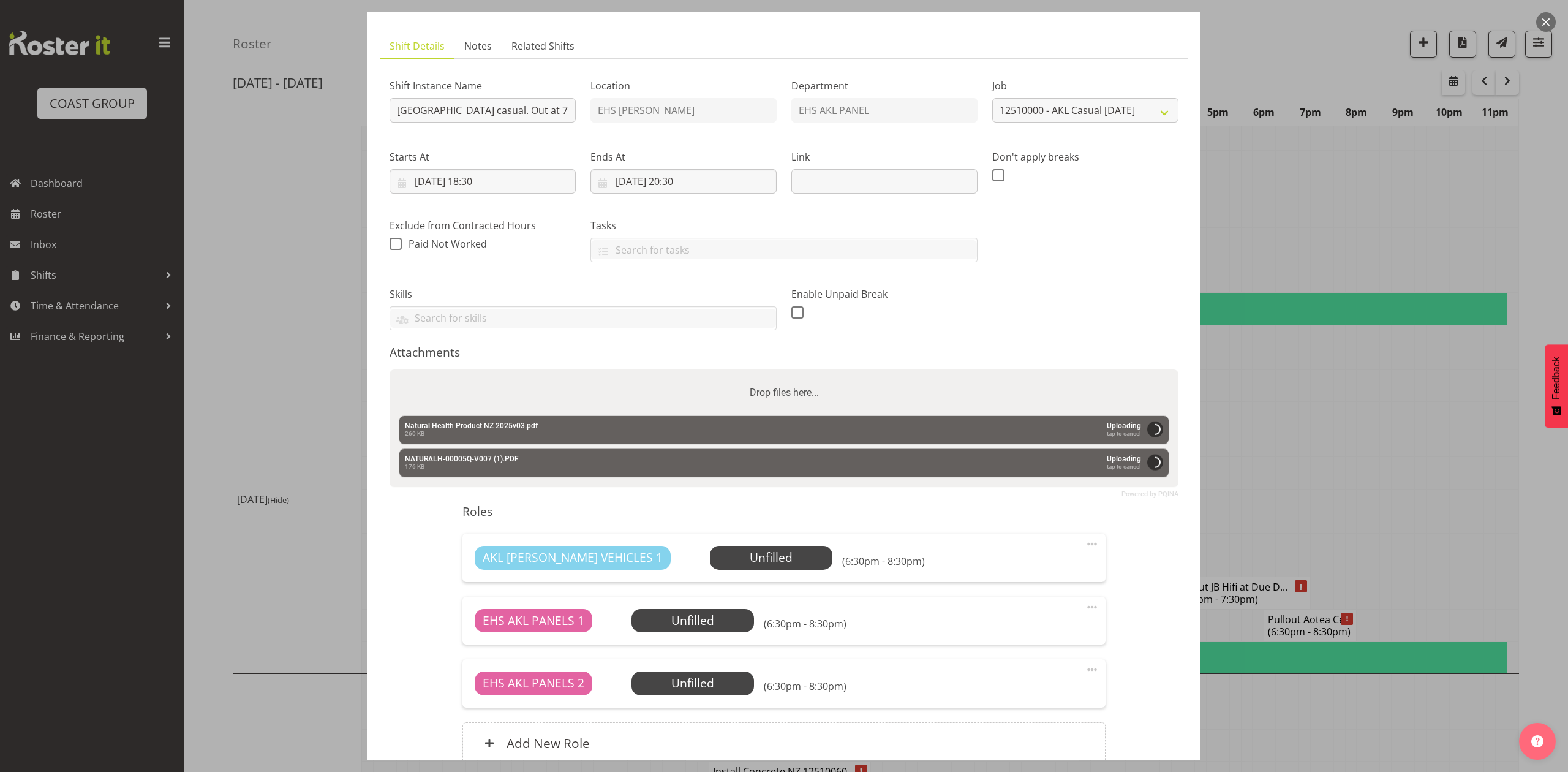
scroll to position [180, 0]
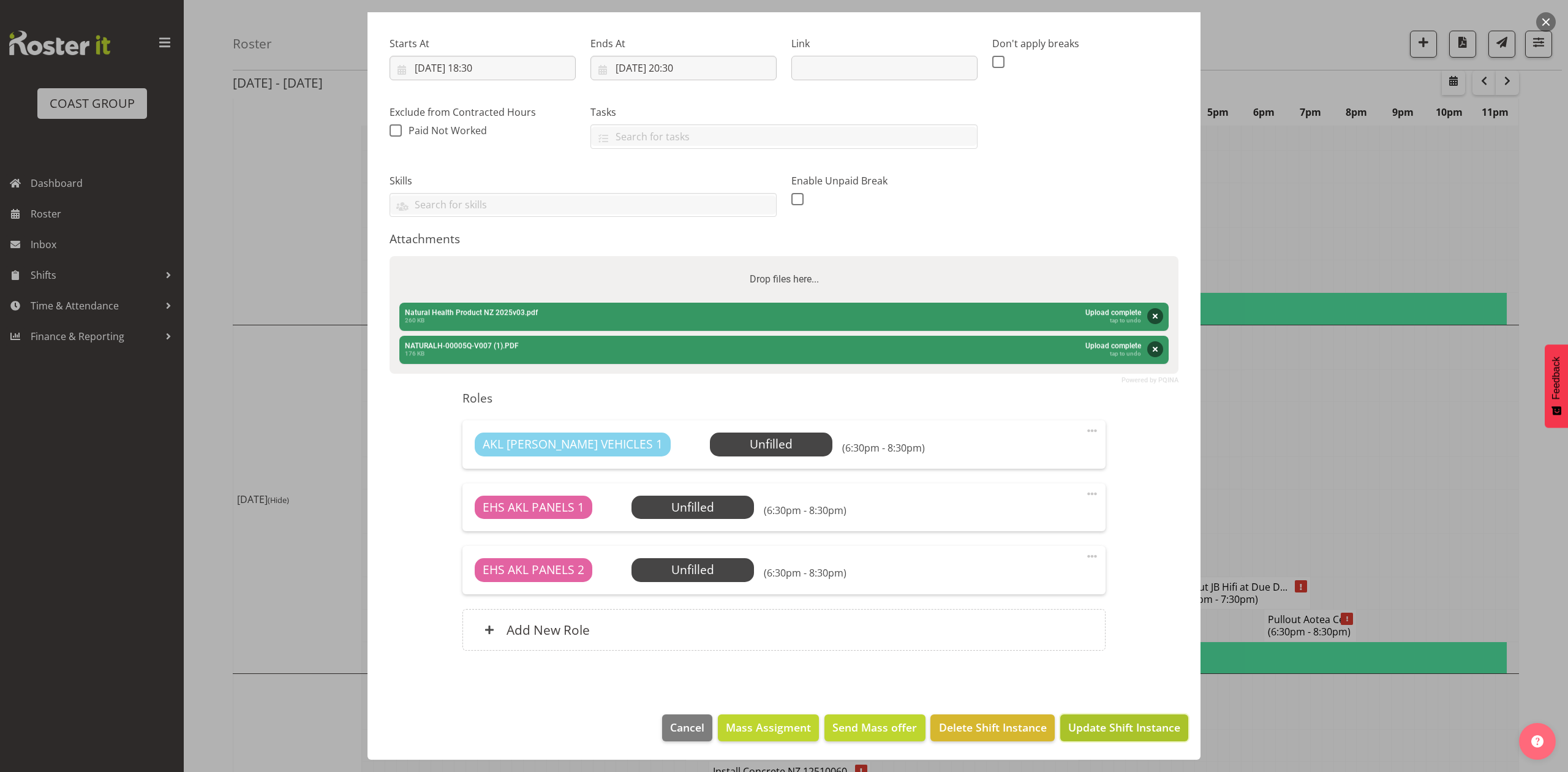
click at [1118, 728] on span "Update Shift Instance" at bounding box center [1124, 727] width 112 height 16
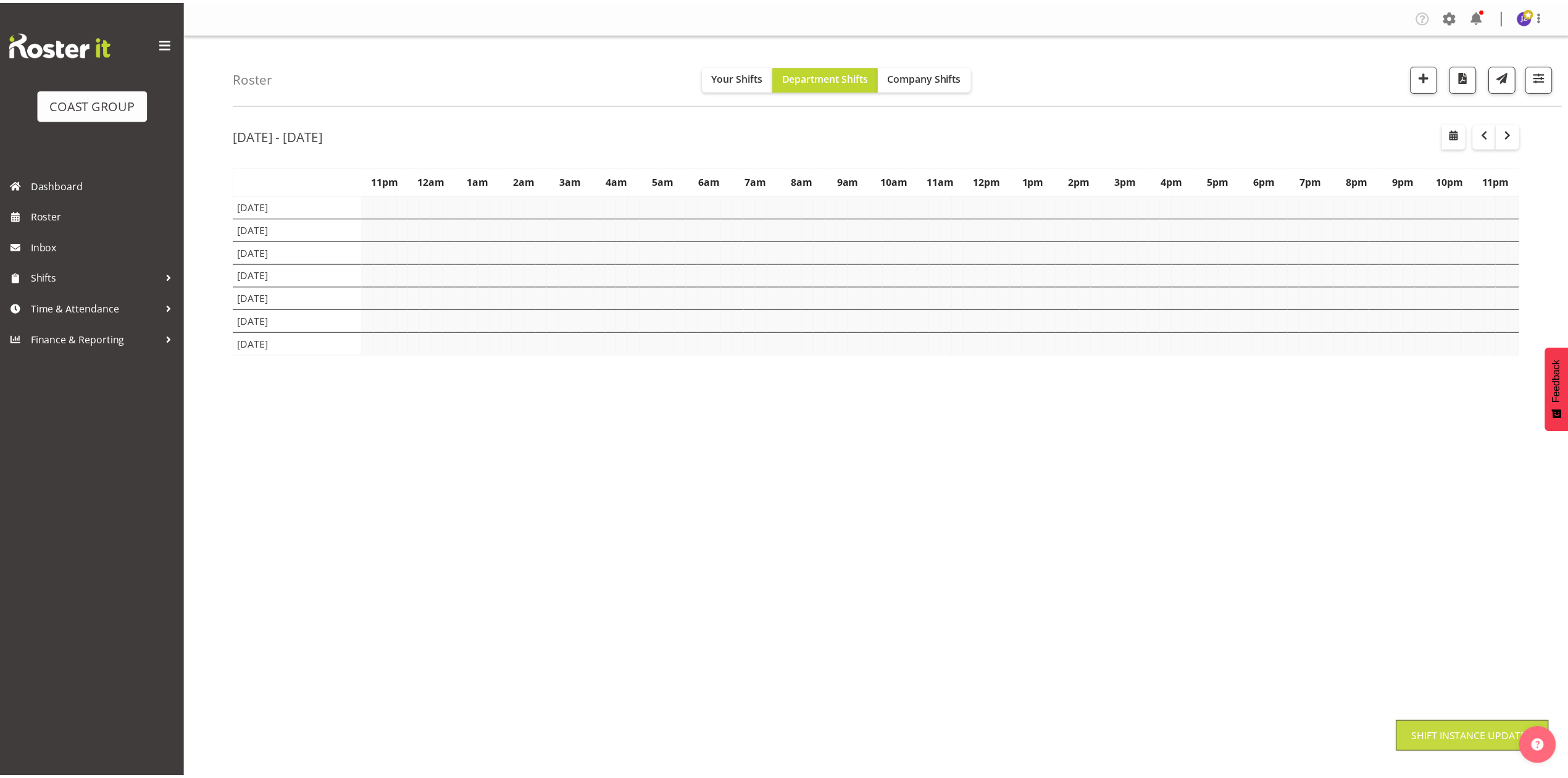
scroll to position [0, 0]
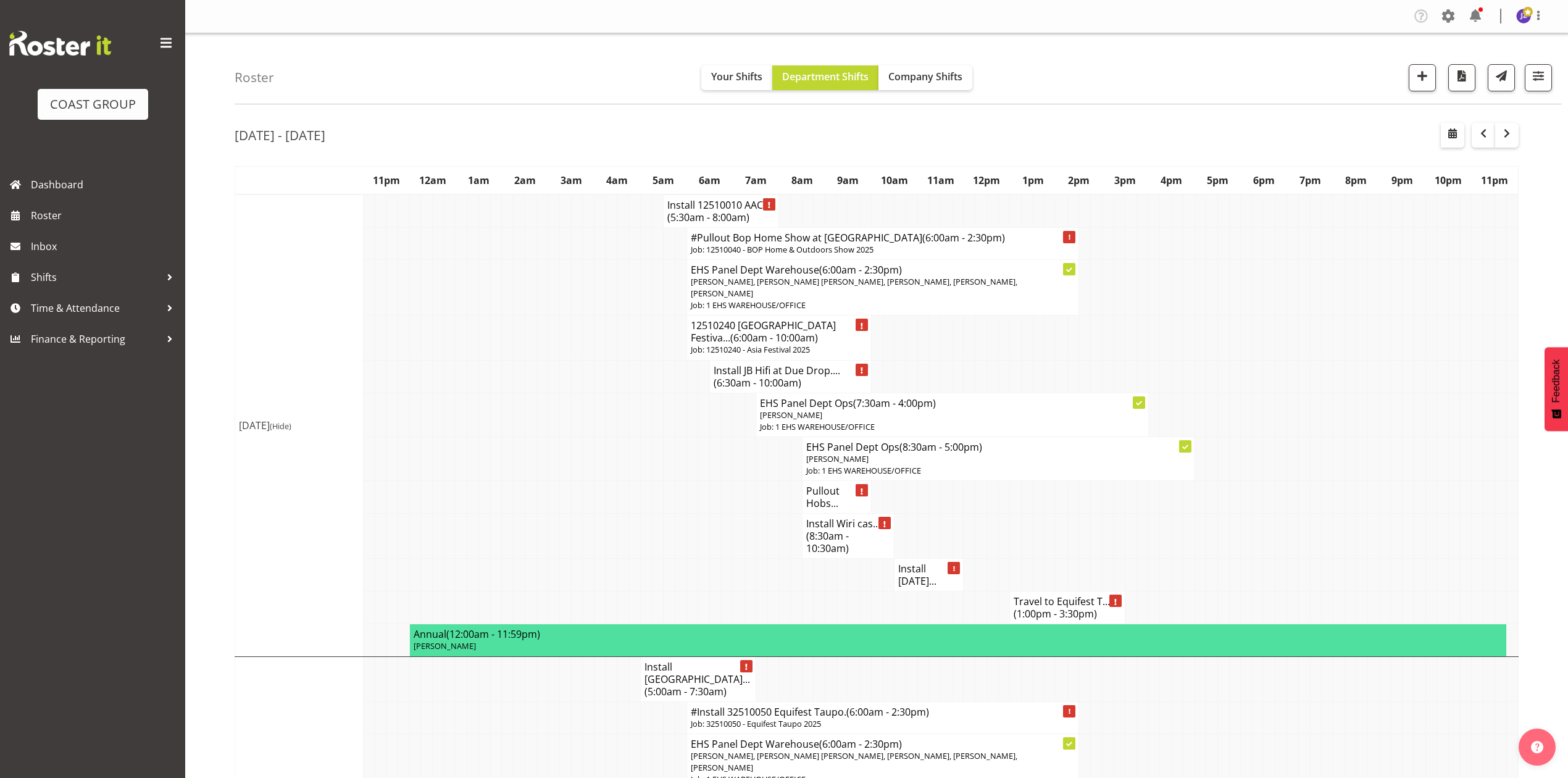
click at [1172, 415] on td at bounding box center [1178, 414] width 12 height 44
click at [1370, 396] on td at bounding box center [1374, 414] width 12 height 44
click at [1368, 486] on td at bounding box center [1374, 497] width 12 height 32
